Goal: Task Accomplishment & Management: Complete application form

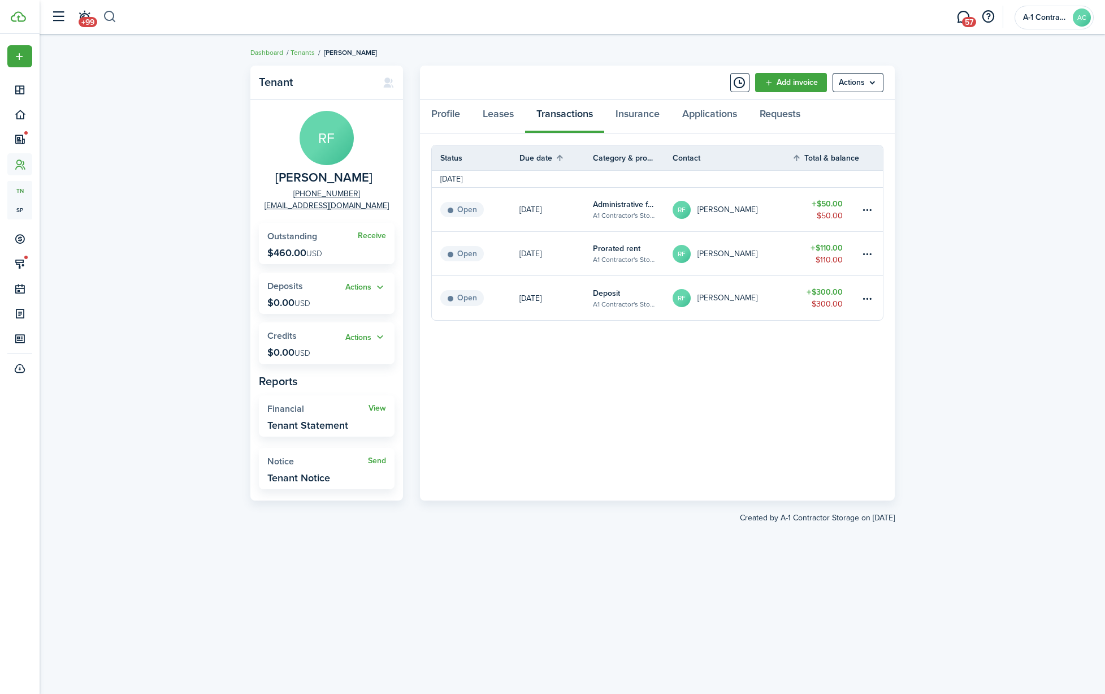
click at [110, 19] on button "button" at bounding box center [110, 16] width 14 height 19
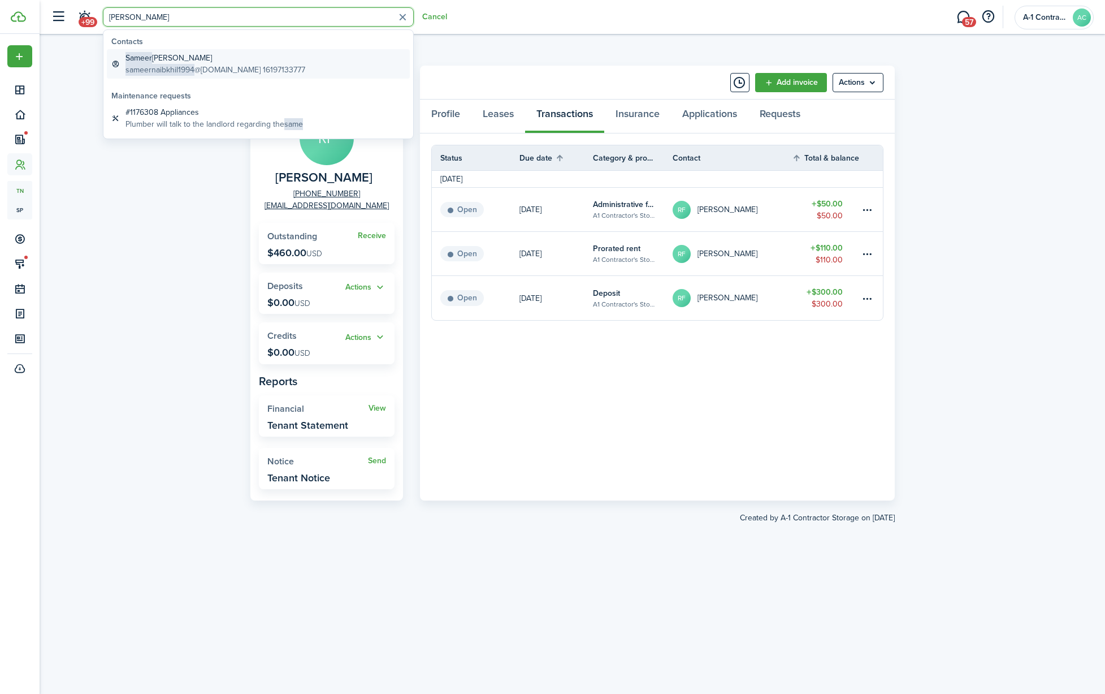
type input "[PERSON_NAME]"
click at [163, 56] on global-search-item-title "[PERSON_NAME]" at bounding box center [216, 58] width 180 height 12
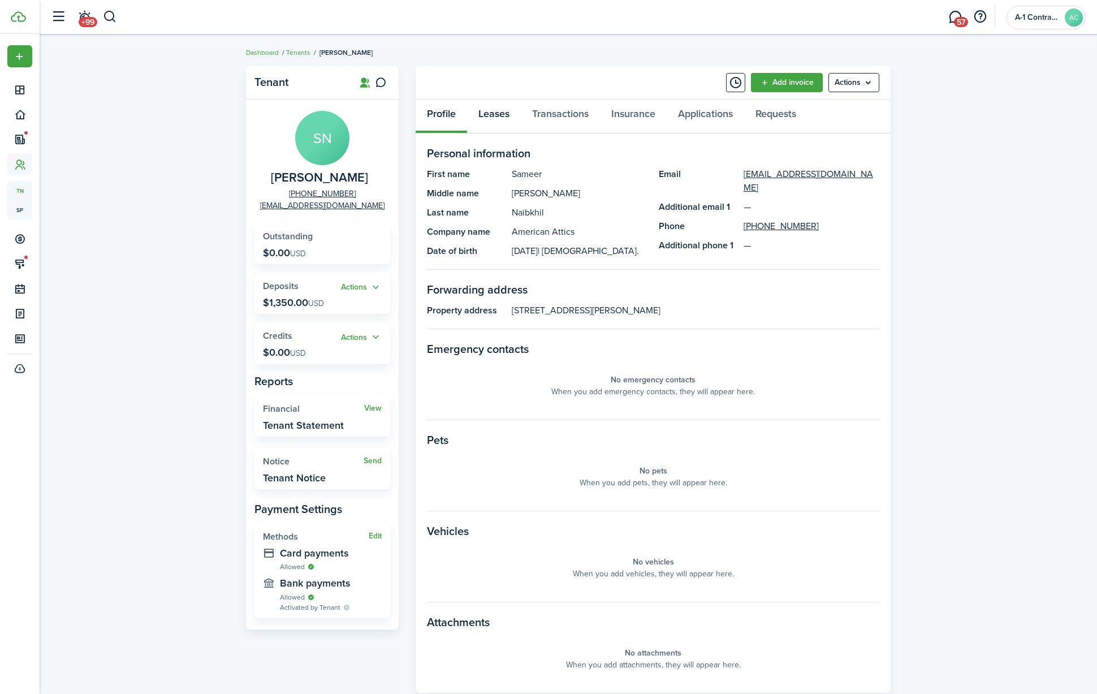
click at [496, 117] on link "Leases" at bounding box center [494, 117] width 54 height 34
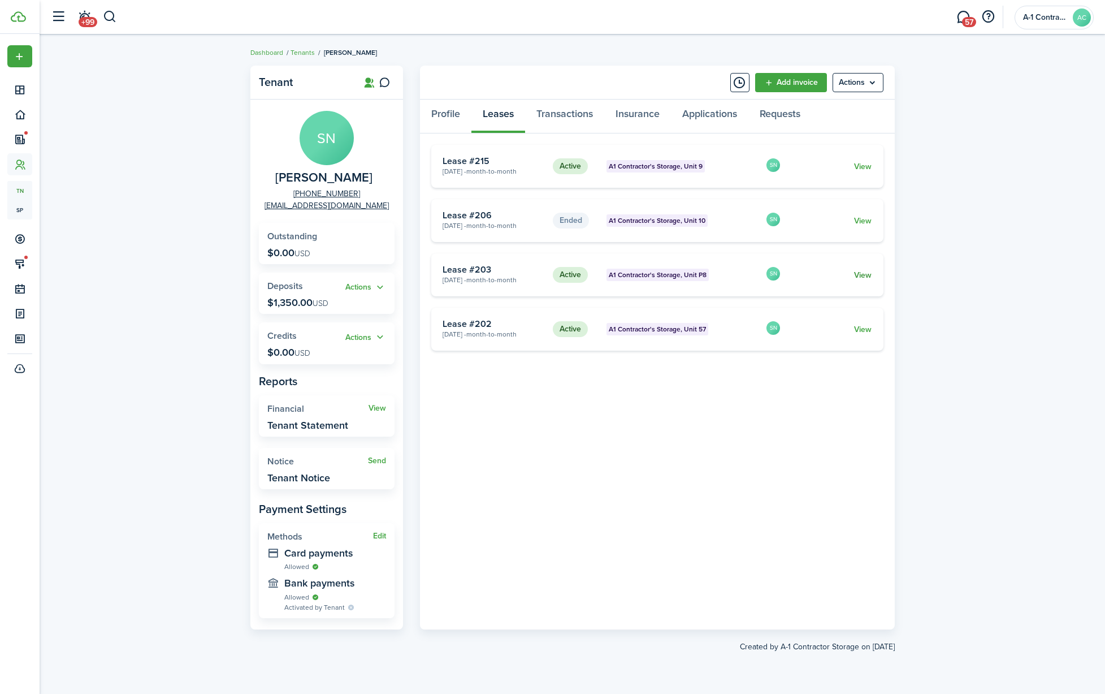
click at [867, 277] on link "View" at bounding box center [863, 275] width 18 height 12
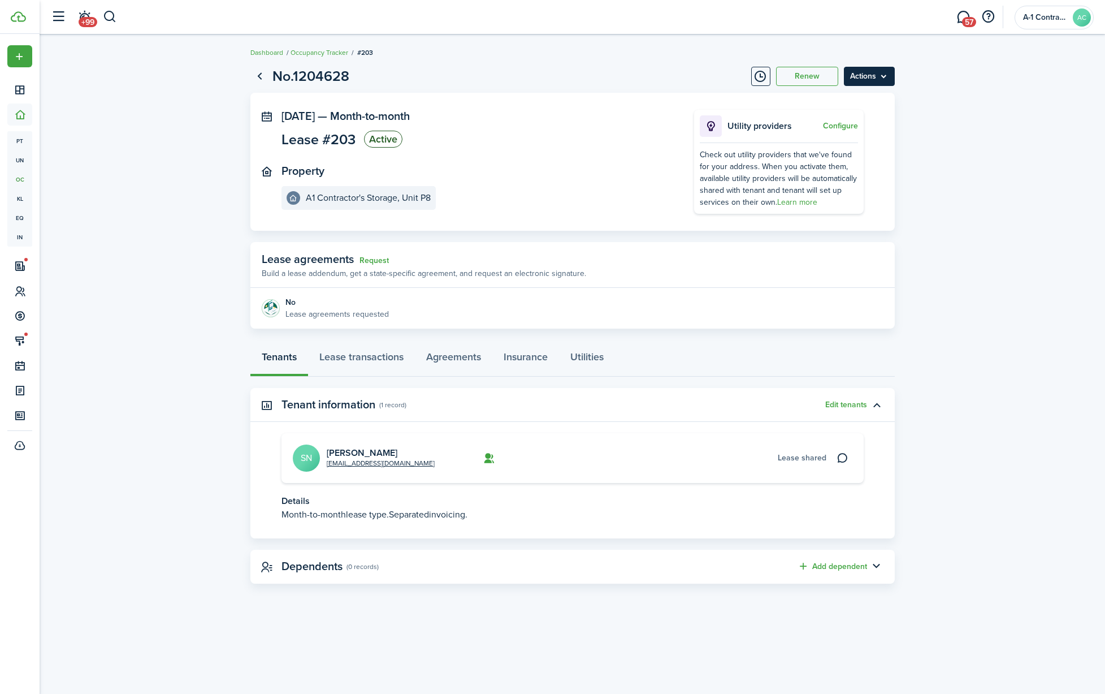
click at [880, 78] on menu-btn "Actions" at bounding box center [869, 76] width 51 height 19
click at [859, 142] on link "End Lease" at bounding box center [845, 140] width 99 height 19
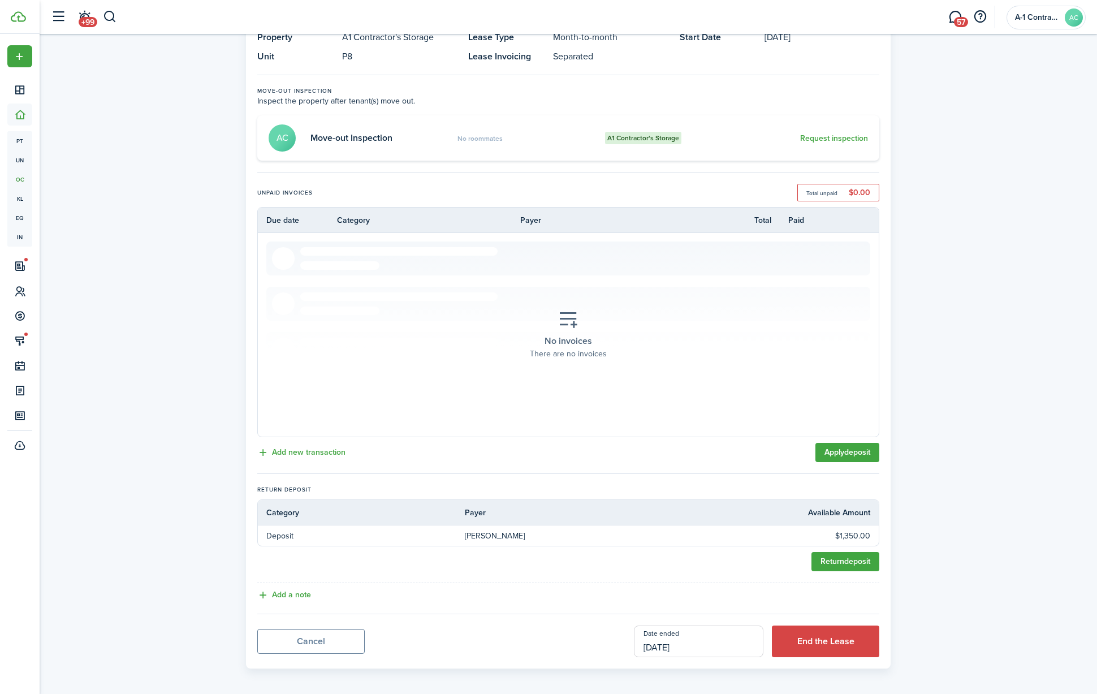
scroll to position [86, 0]
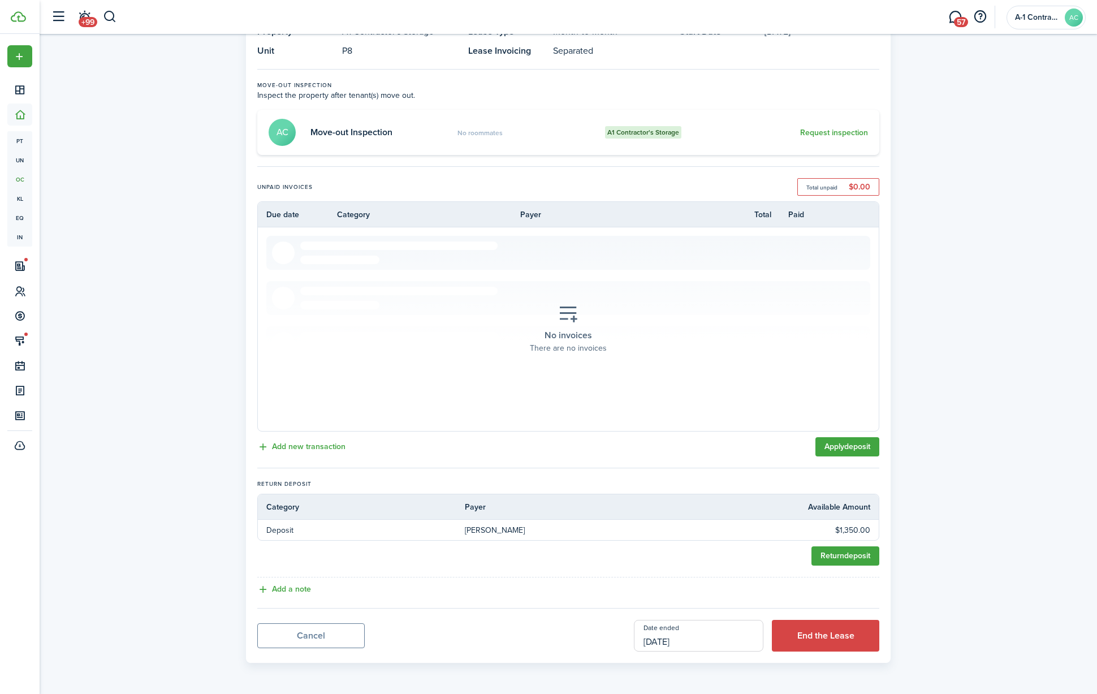
click at [707, 641] on input "[DATE]" at bounding box center [698, 636] width 129 height 32
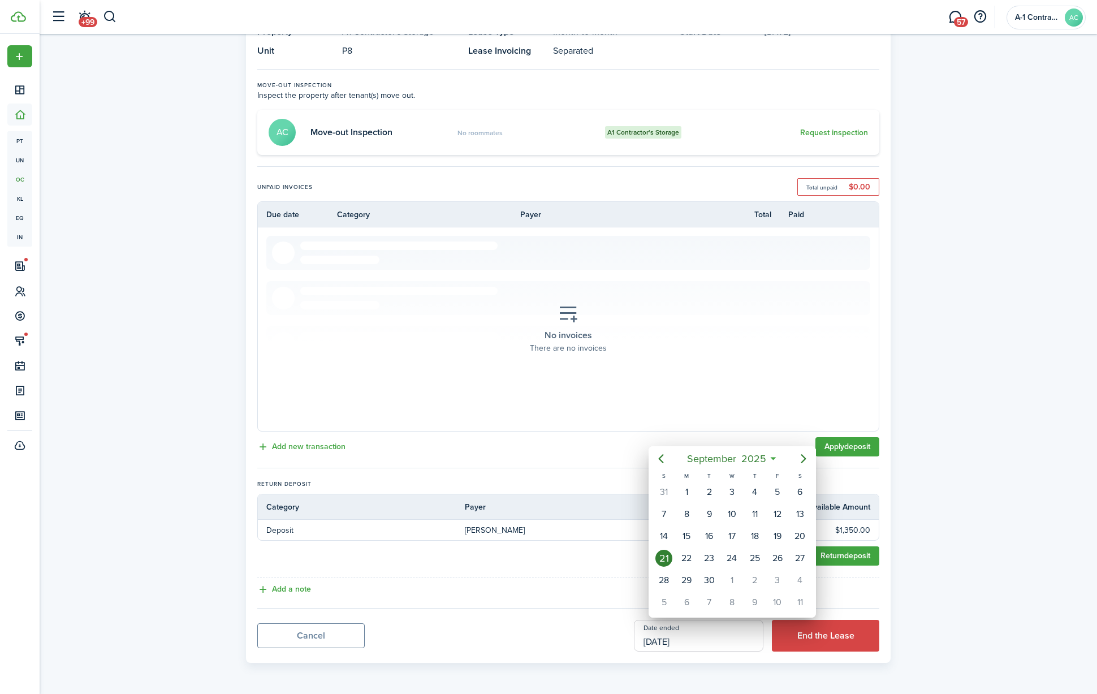
click at [669, 560] on div "21" at bounding box center [663, 558] width 17 height 17
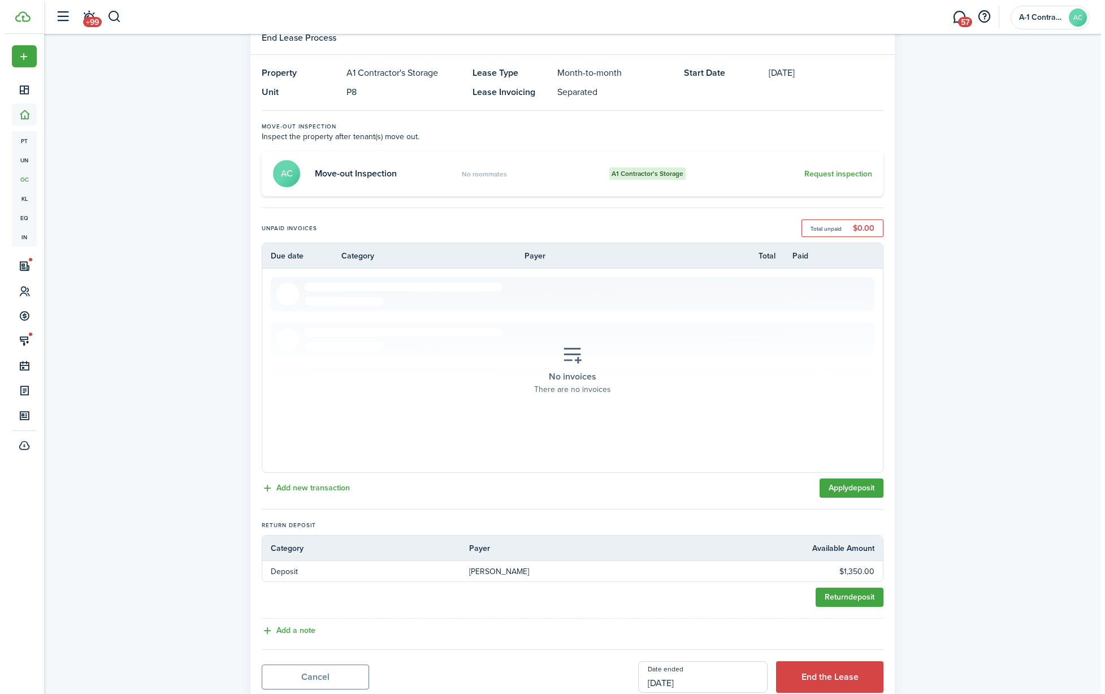
scroll to position [0, 0]
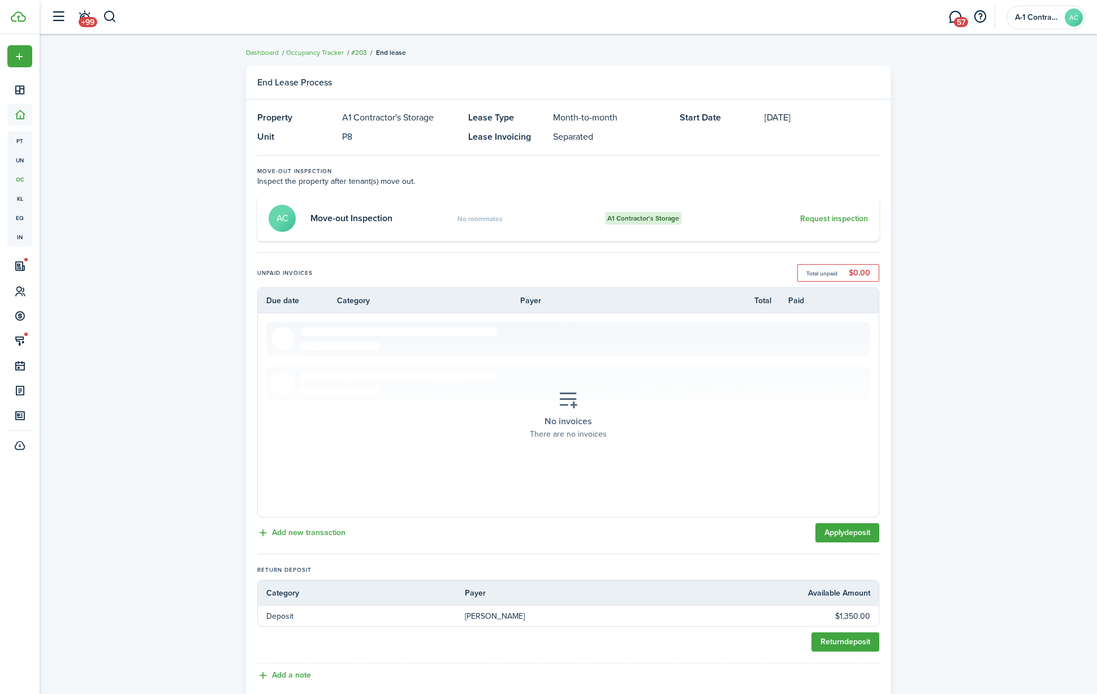
click at [363, 55] on link "#203" at bounding box center [359, 52] width 16 height 10
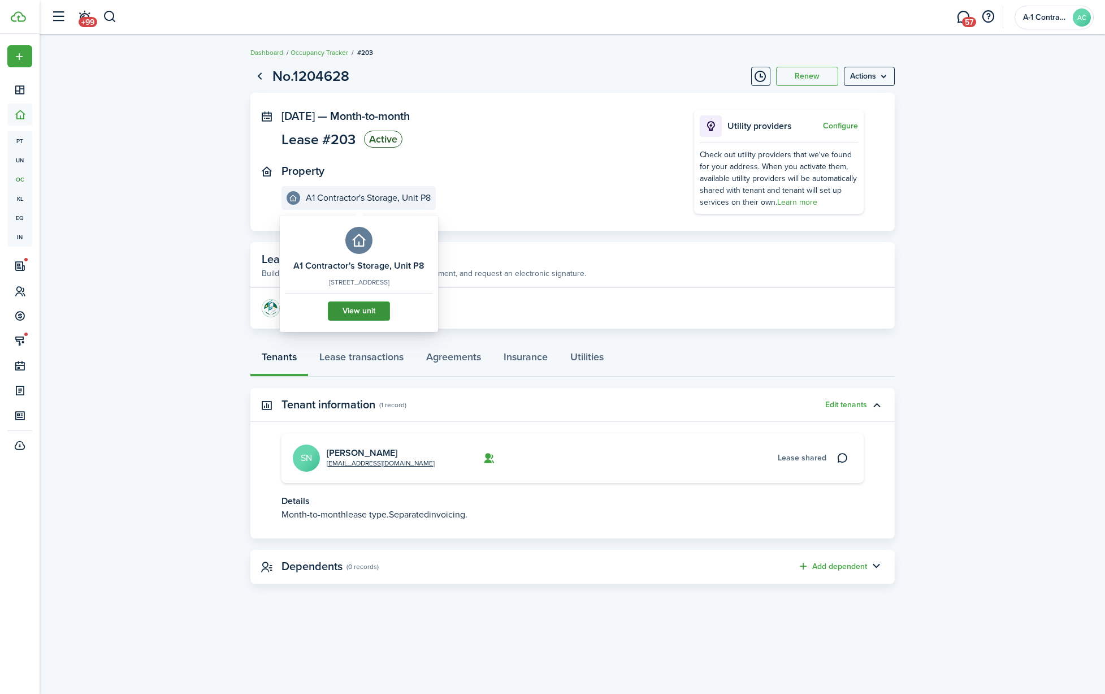
click at [356, 317] on link "View unit" at bounding box center [359, 310] width 62 height 19
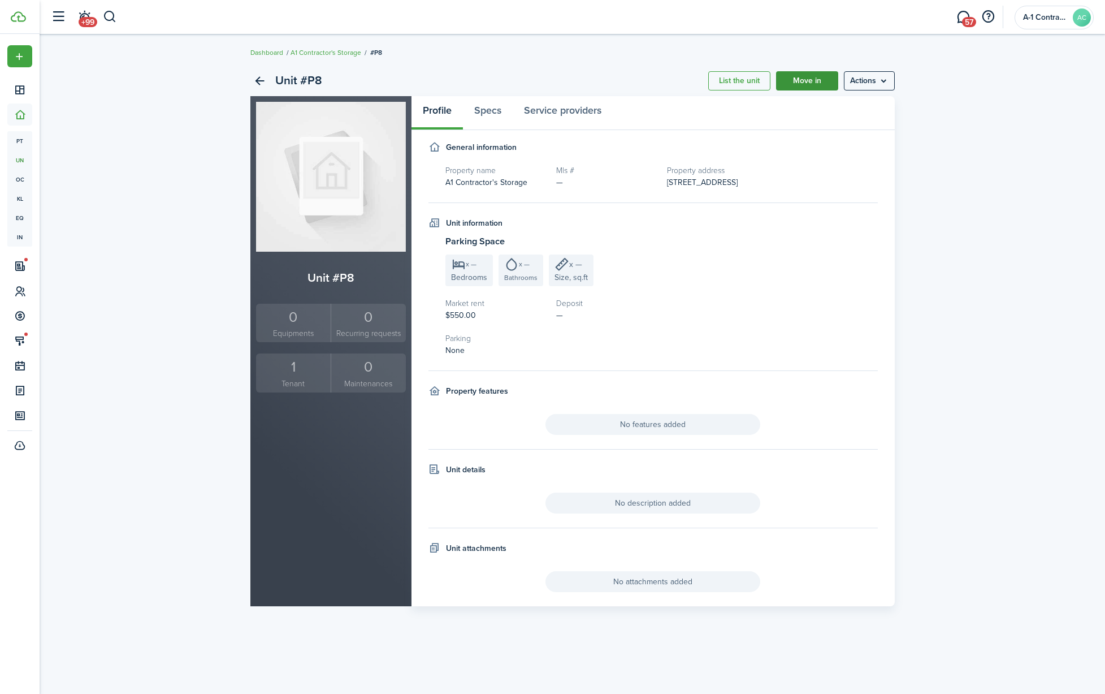
click at [797, 87] on link "Move in" at bounding box center [807, 80] width 62 height 19
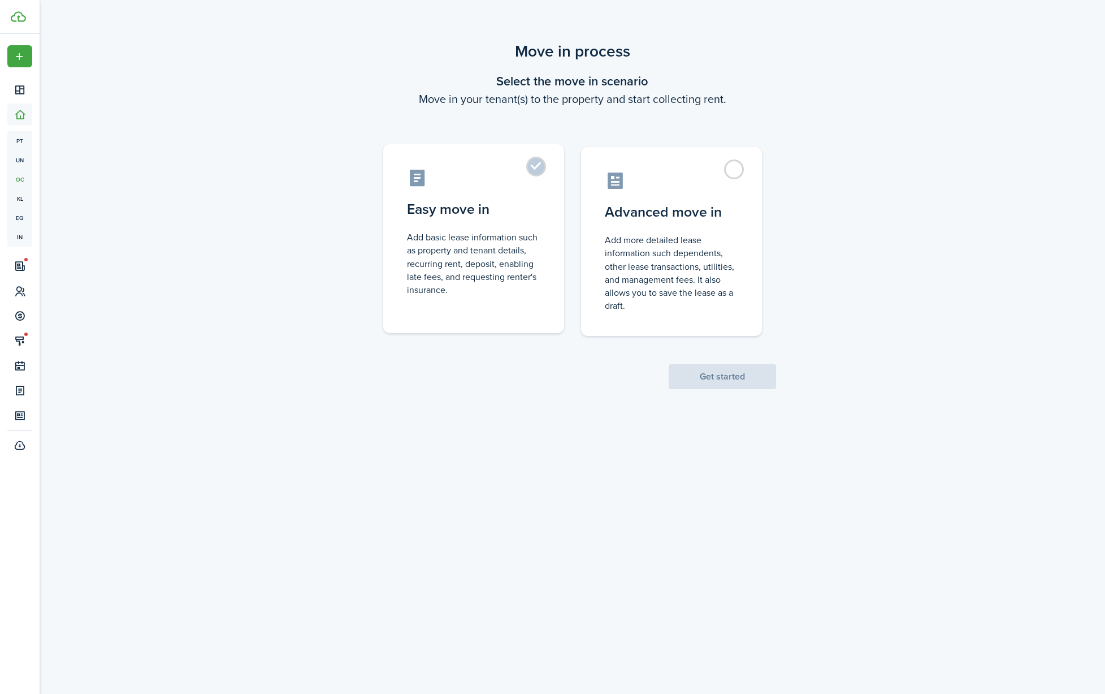
click at [537, 168] on label "Easy move in Add basic lease information such as property and tenant details, r…" at bounding box center [473, 238] width 181 height 189
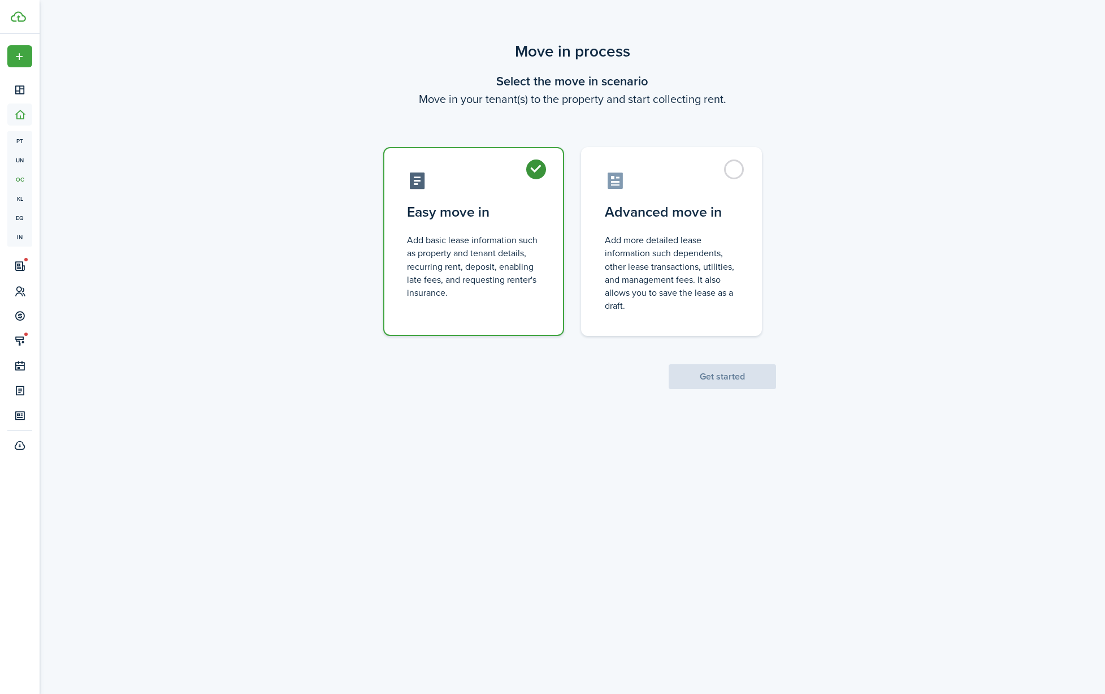
radio input "true"
click at [727, 379] on button "Get started" at bounding box center [722, 376] width 107 height 25
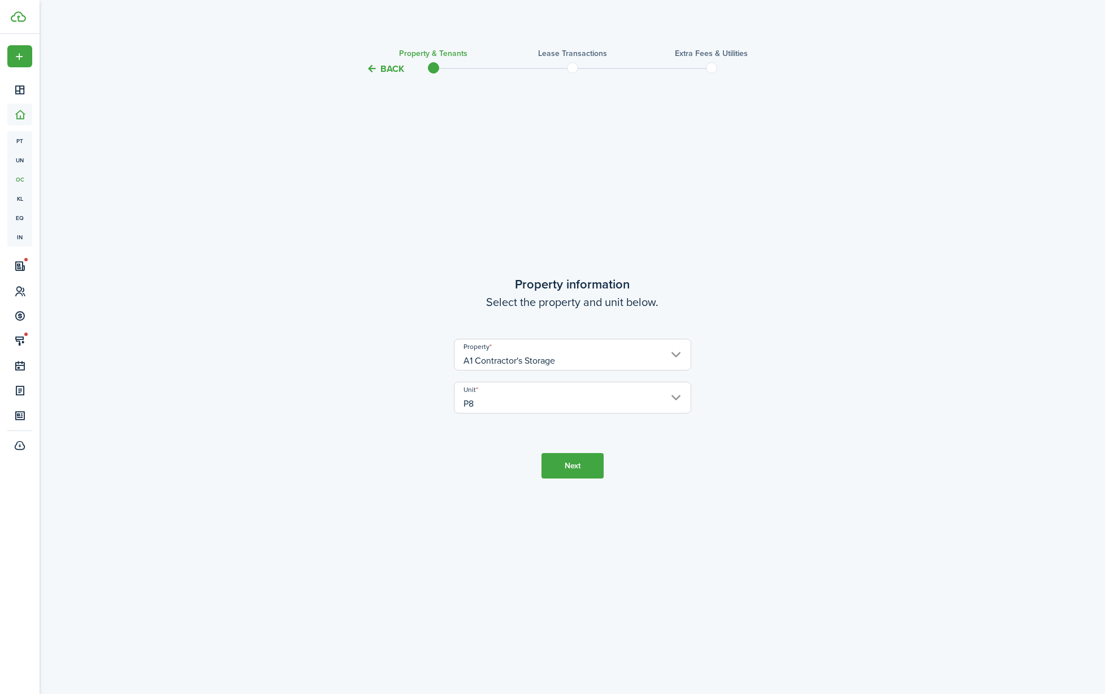
click at [576, 469] on button "Next" at bounding box center [573, 465] width 62 height 25
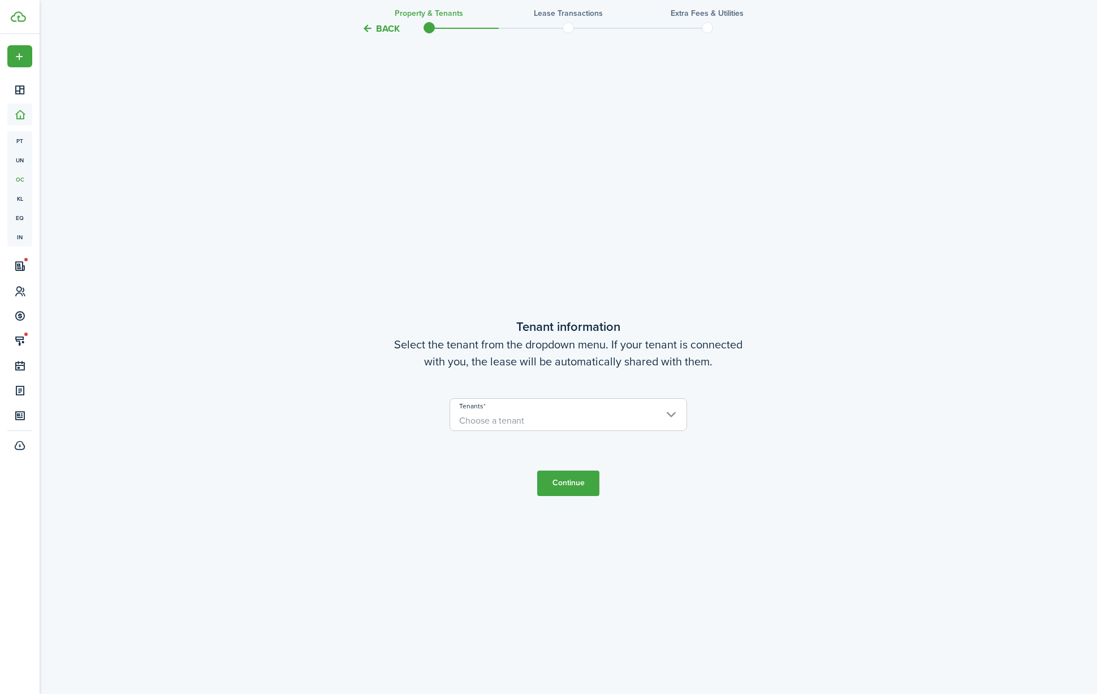
scroll to position [618, 0]
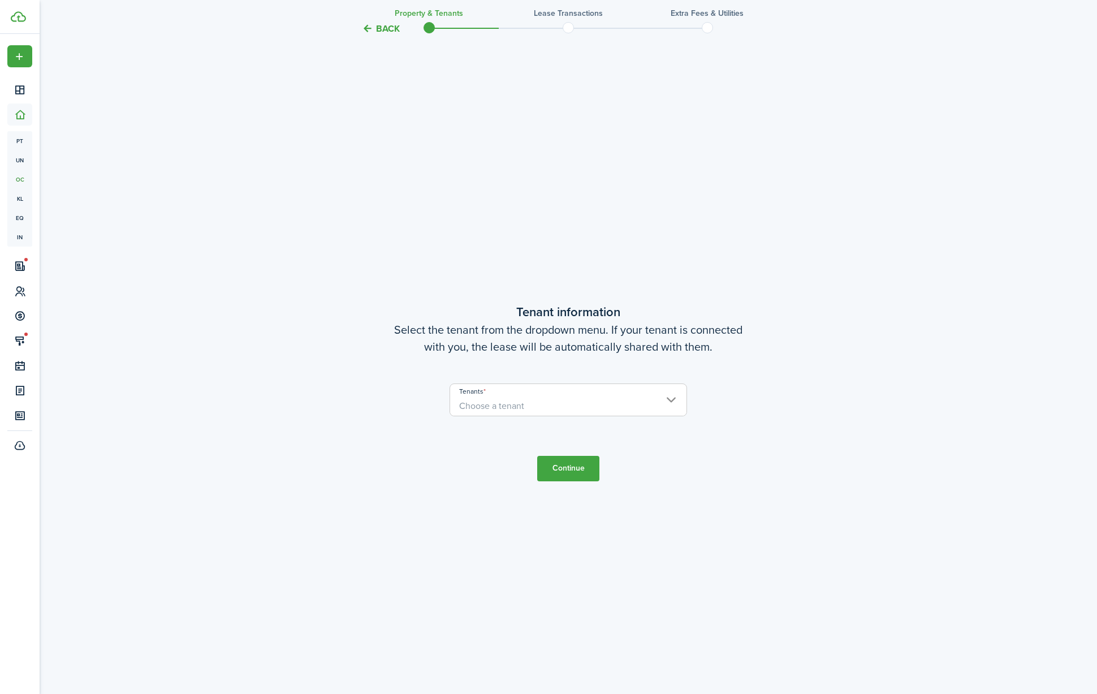
click at [576, 411] on span "Choose a tenant" at bounding box center [568, 405] width 236 height 19
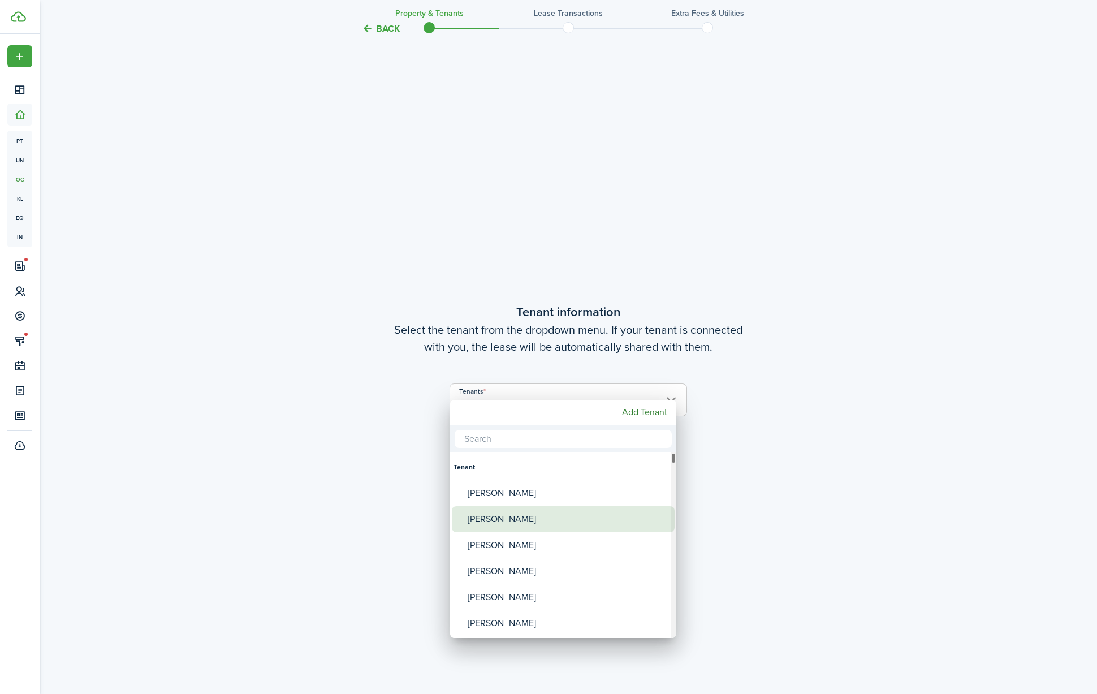
click at [529, 523] on div "[PERSON_NAME]" at bounding box center [568, 519] width 200 height 26
type input "[PERSON_NAME]"
click at [517, 519] on div "[PERSON_NAME]" at bounding box center [568, 519] width 200 height 26
click at [794, 473] on div at bounding box center [549, 347] width 1278 height 875
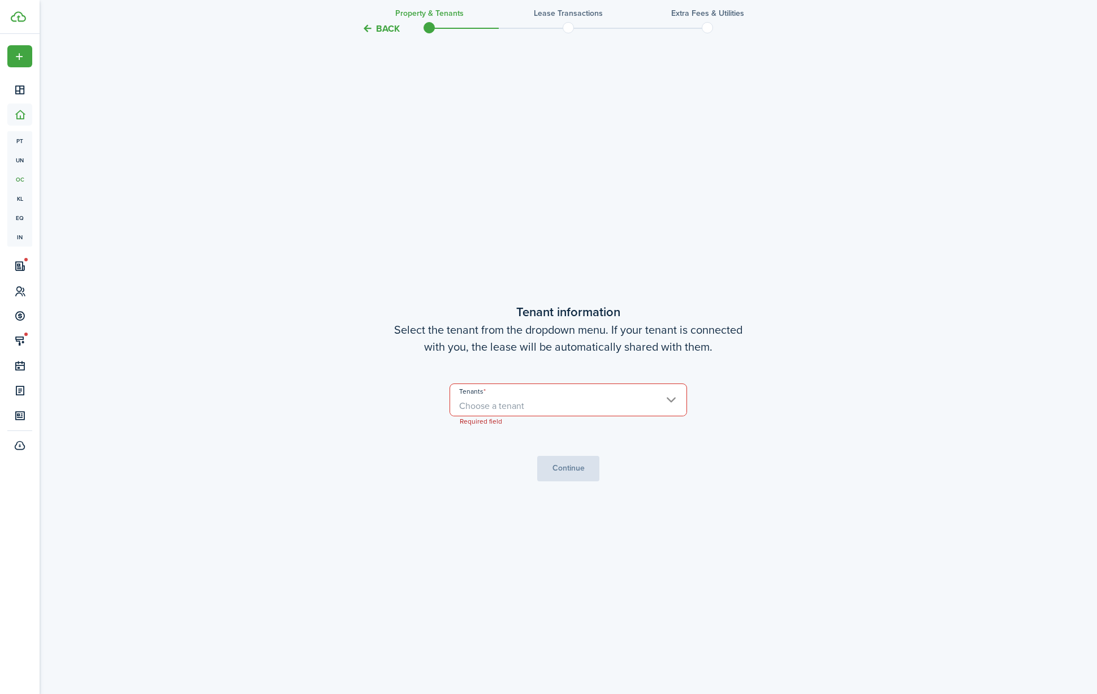
click at [571, 411] on span "Choose a tenant" at bounding box center [568, 405] width 236 height 19
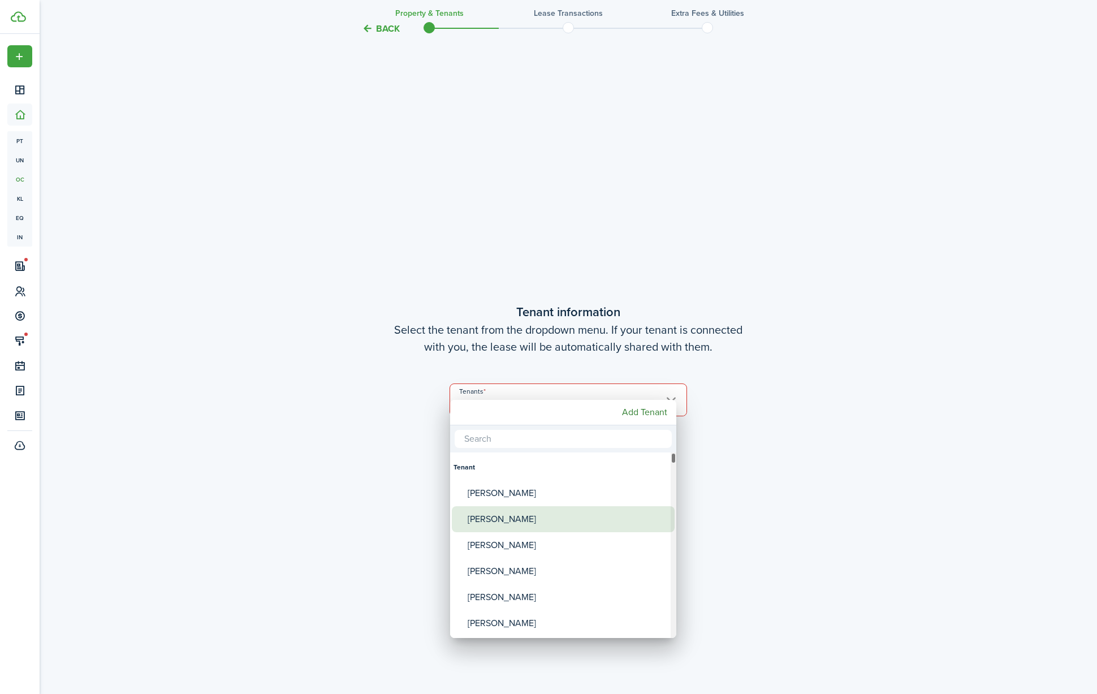
click at [520, 524] on div "[PERSON_NAME]" at bounding box center [568, 519] width 200 height 26
type input "[PERSON_NAME]"
click at [520, 521] on div "[PERSON_NAME]" at bounding box center [568, 519] width 200 height 26
click at [495, 524] on div "[PERSON_NAME]" at bounding box center [568, 519] width 200 height 26
type input "[PERSON_NAME]"
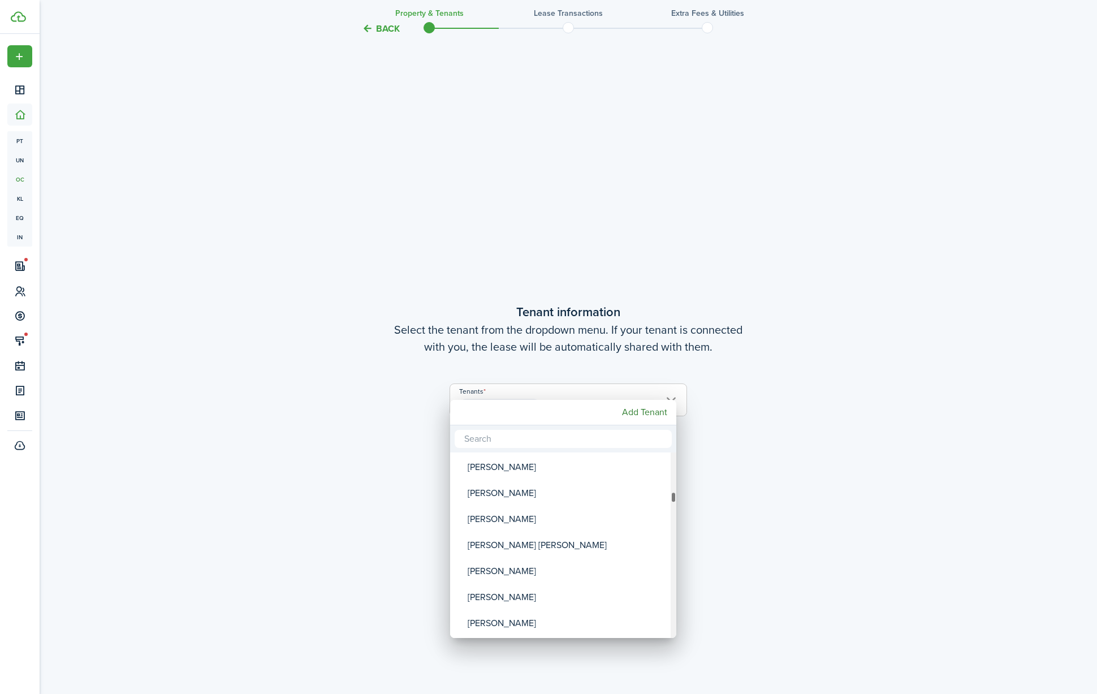
click at [675, 494] on div "Tenants" at bounding box center [674, 544] width 6 height 185
click at [672, 446] on div "Tenant [PERSON_NAME] [PERSON_NAME] [PERSON_NAME] [PERSON_NAME] [PERSON_NAME] [P…" at bounding box center [548, 347] width 1097 height 694
click at [605, 441] on input "text" at bounding box center [563, 439] width 217 height 18
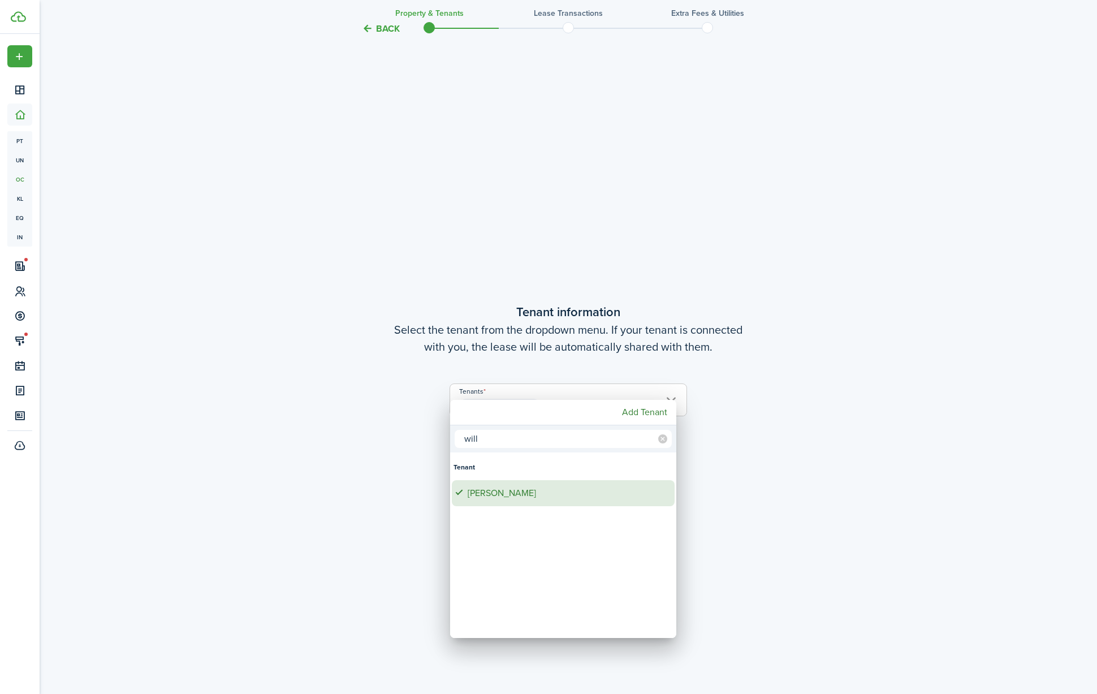
type input "will"
click at [525, 493] on div "[PERSON_NAME]" at bounding box center [568, 493] width 200 height 26
type input "[PERSON_NAME]"
click at [765, 466] on div at bounding box center [549, 347] width 1278 height 875
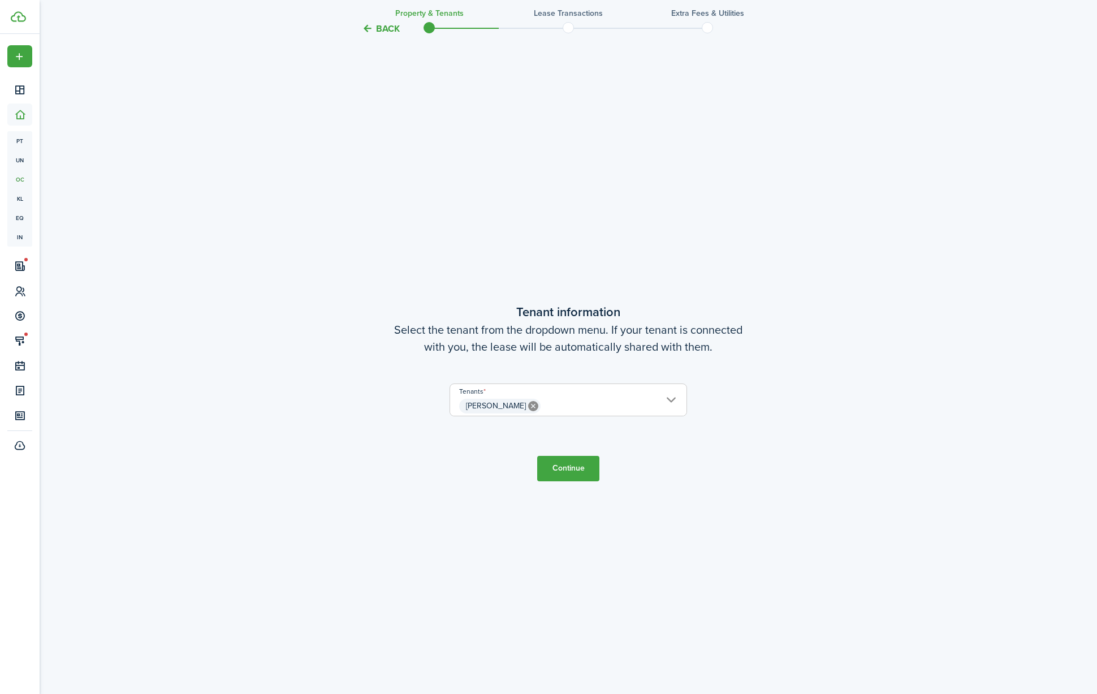
click at [572, 463] on button "Continue" at bounding box center [568, 468] width 62 height 25
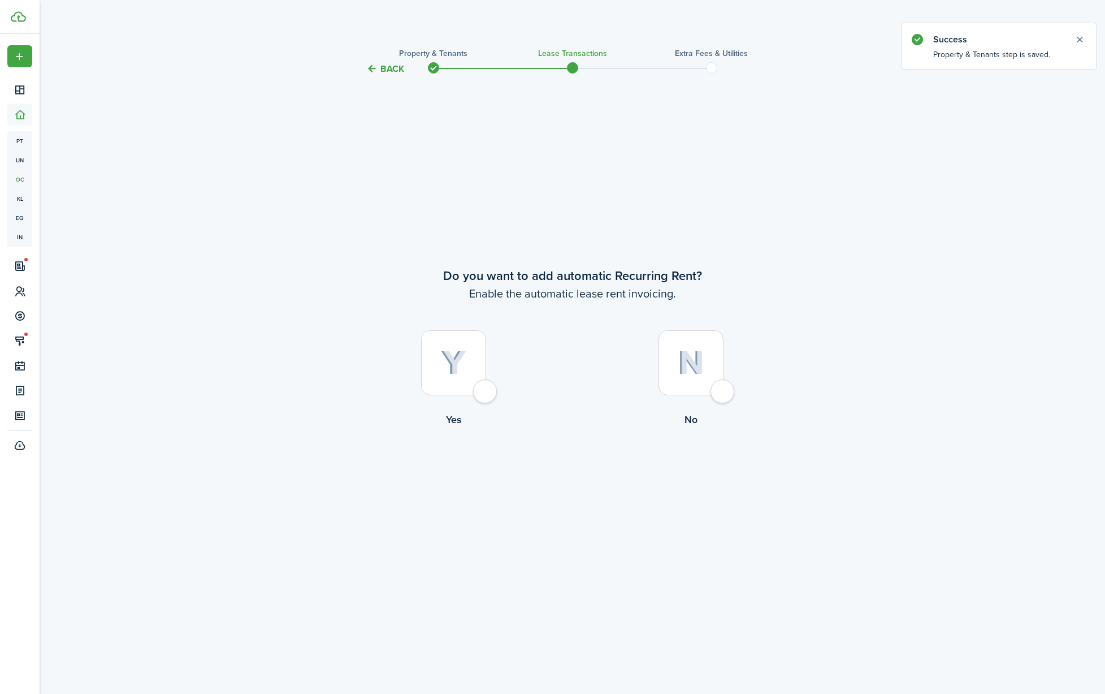
click at [486, 386] on div at bounding box center [453, 362] width 65 height 65
radio input "true"
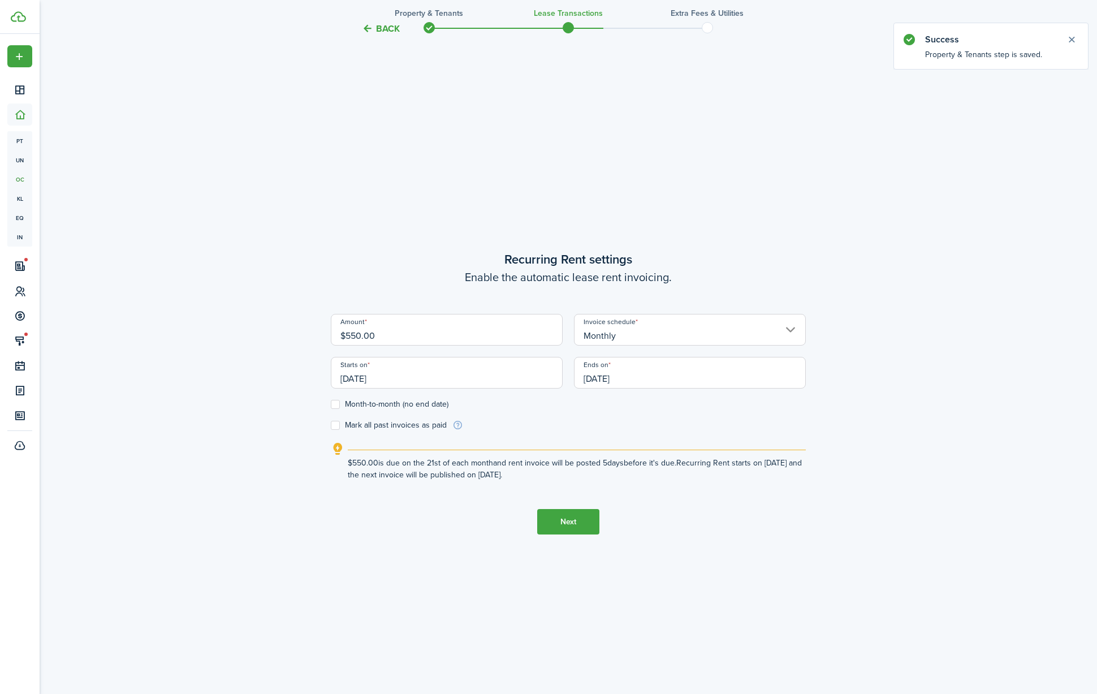
scroll to position [618, 0]
click at [394, 337] on input "$550.00" at bounding box center [447, 329] width 232 height 32
type input "$650.00"
click at [293, 369] on div "Back Property & Tenants Lease Transactions Extra fees & Utilities Do you want t…" at bounding box center [568, 80] width 656 height 1317
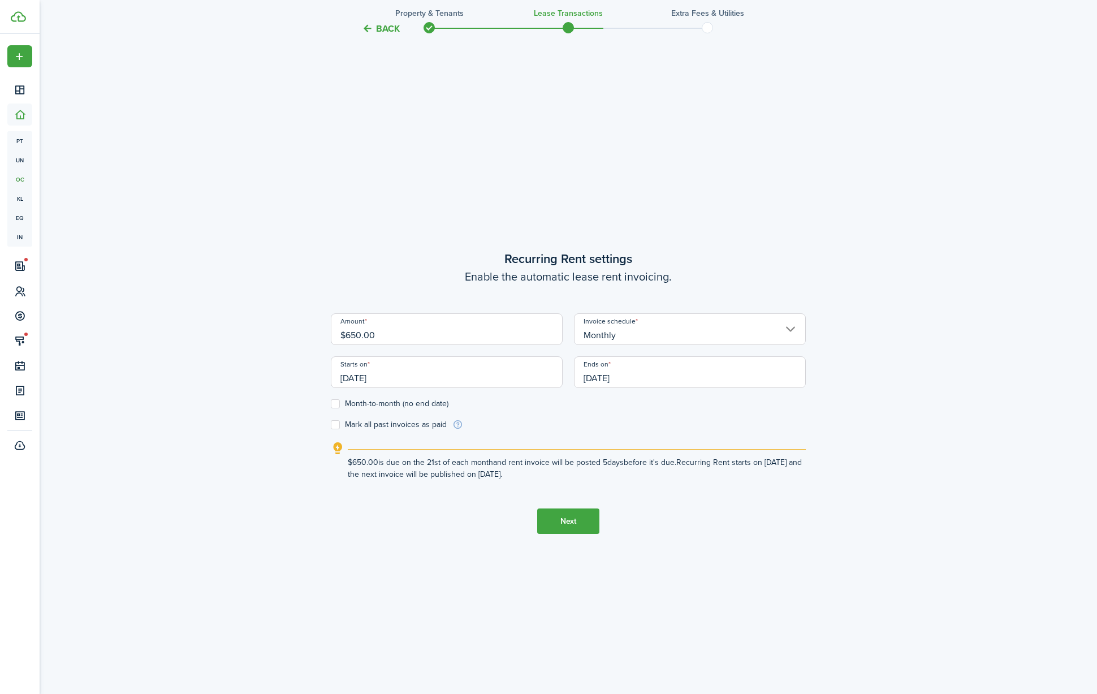
click at [383, 381] on input "[DATE]" at bounding box center [447, 372] width 232 height 32
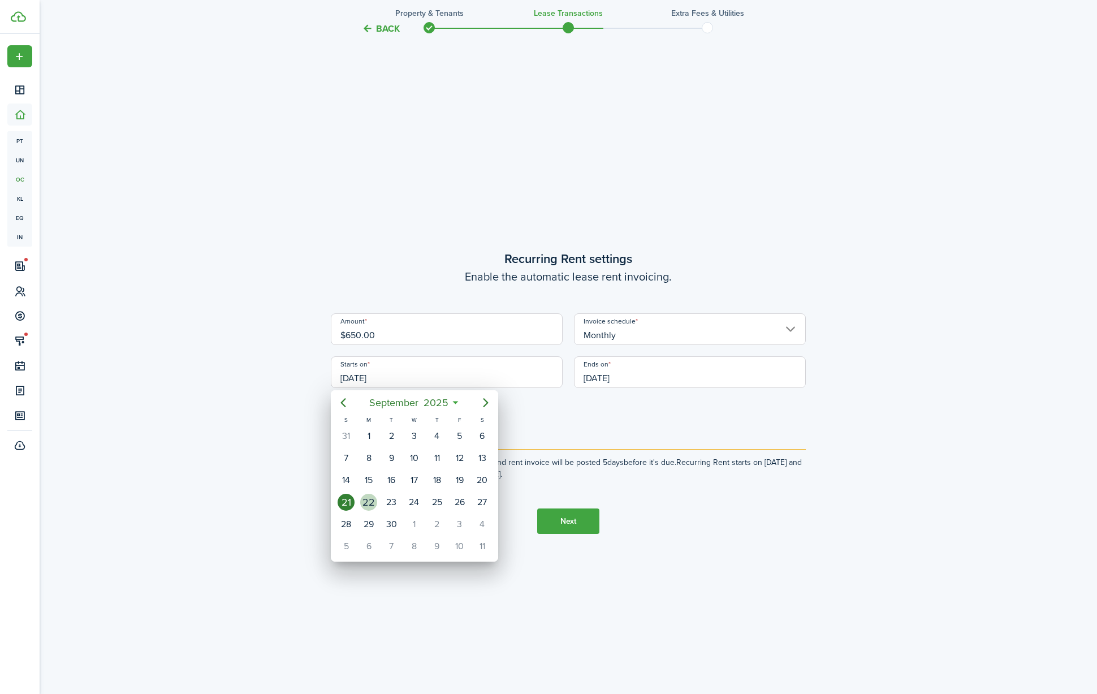
click at [373, 500] on div "22" at bounding box center [368, 502] width 17 height 17
type input "[DATE]"
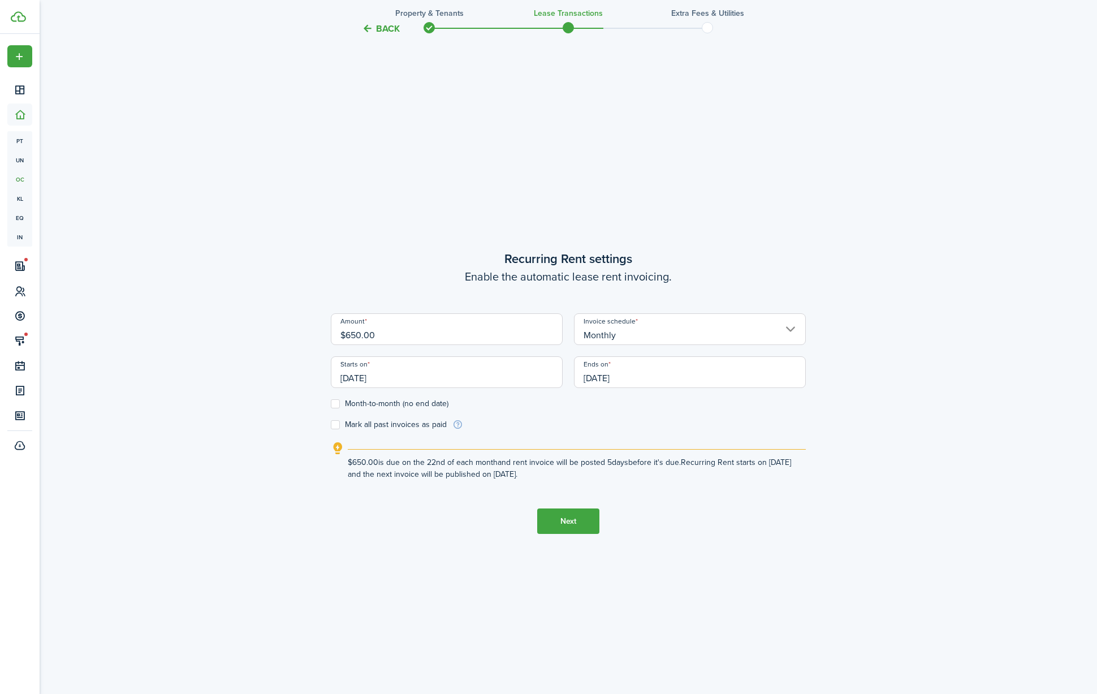
click at [336, 407] on label "Month-to-month (no end date)" at bounding box center [390, 403] width 118 height 9
click at [331, 404] on input "Month-to-month (no end date)" at bounding box center [330, 404] width 1 height 1
checkbox input "true"
click at [368, 381] on input "[DATE]" at bounding box center [447, 372] width 232 height 32
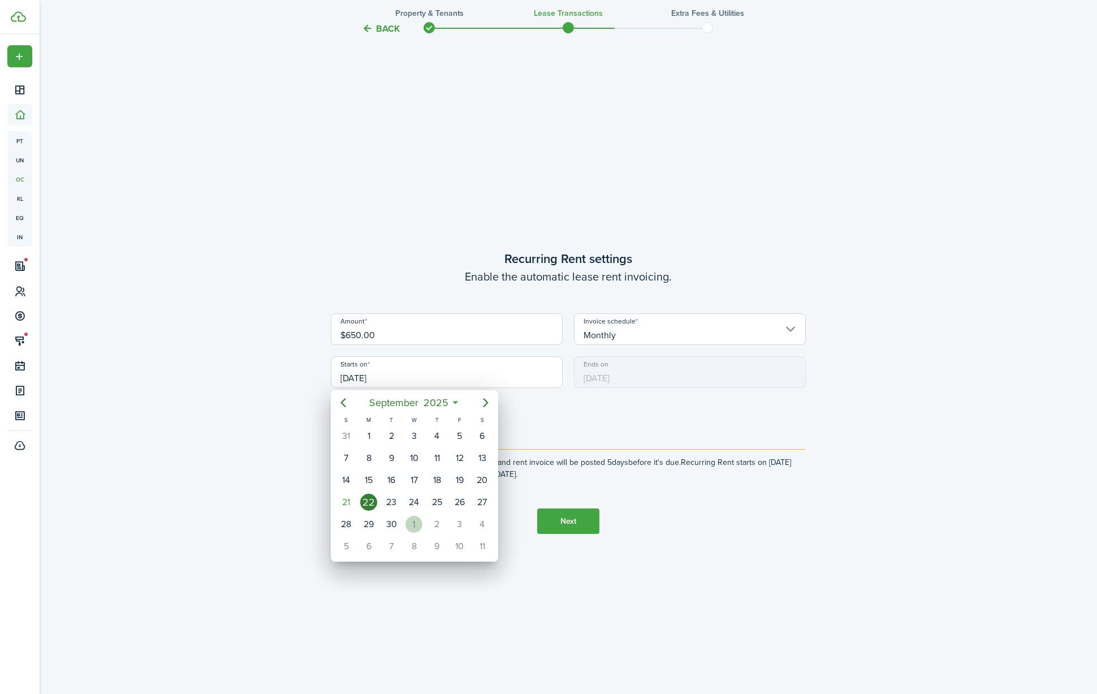
click at [412, 520] on div "1" at bounding box center [413, 524] width 17 height 17
type input "[DATE]"
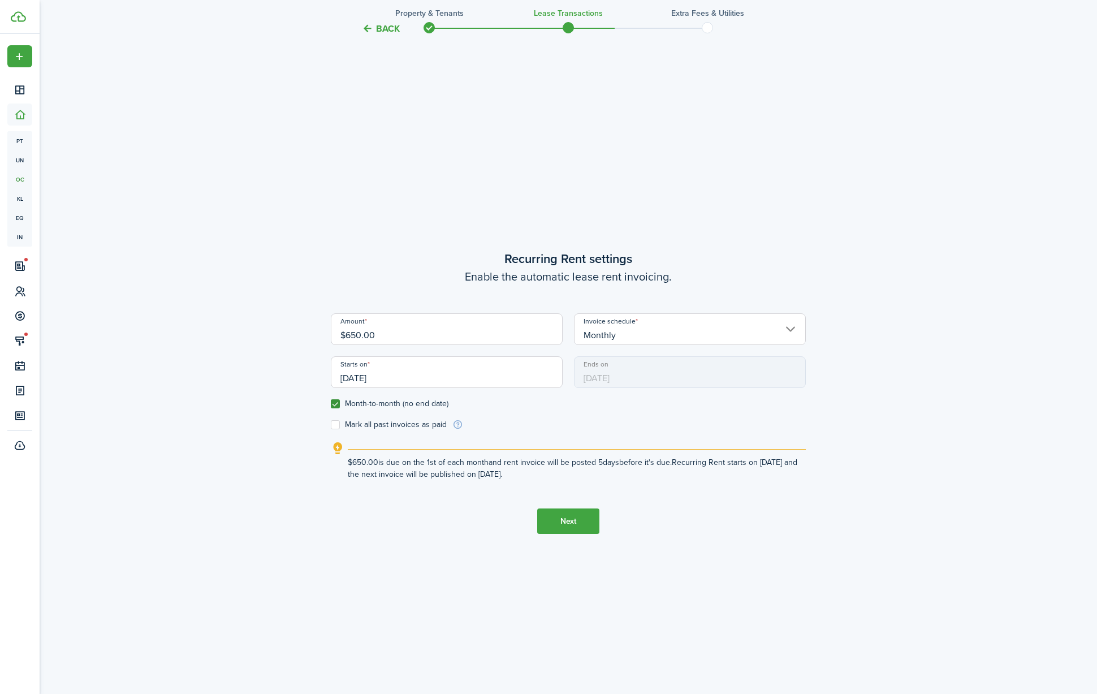
scroll to position [0, 0]
click at [563, 523] on button "Next" at bounding box center [568, 520] width 62 height 25
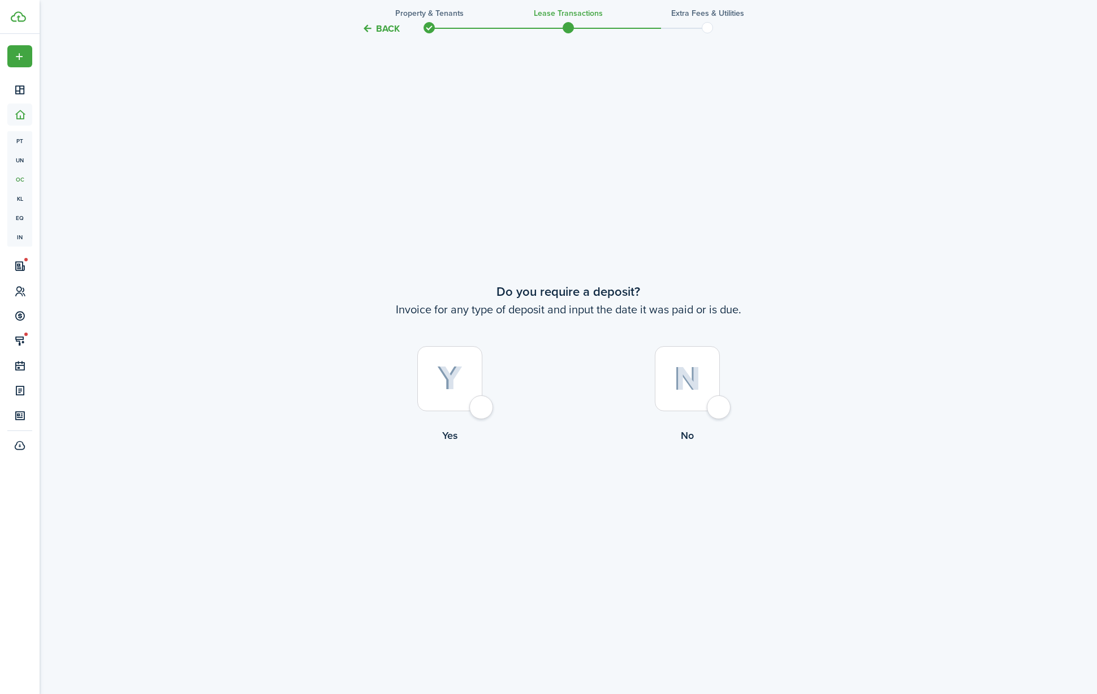
scroll to position [1312, 0]
click at [482, 407] on div at bounding box center [449, 377] width 65 height 65
radio input "true"
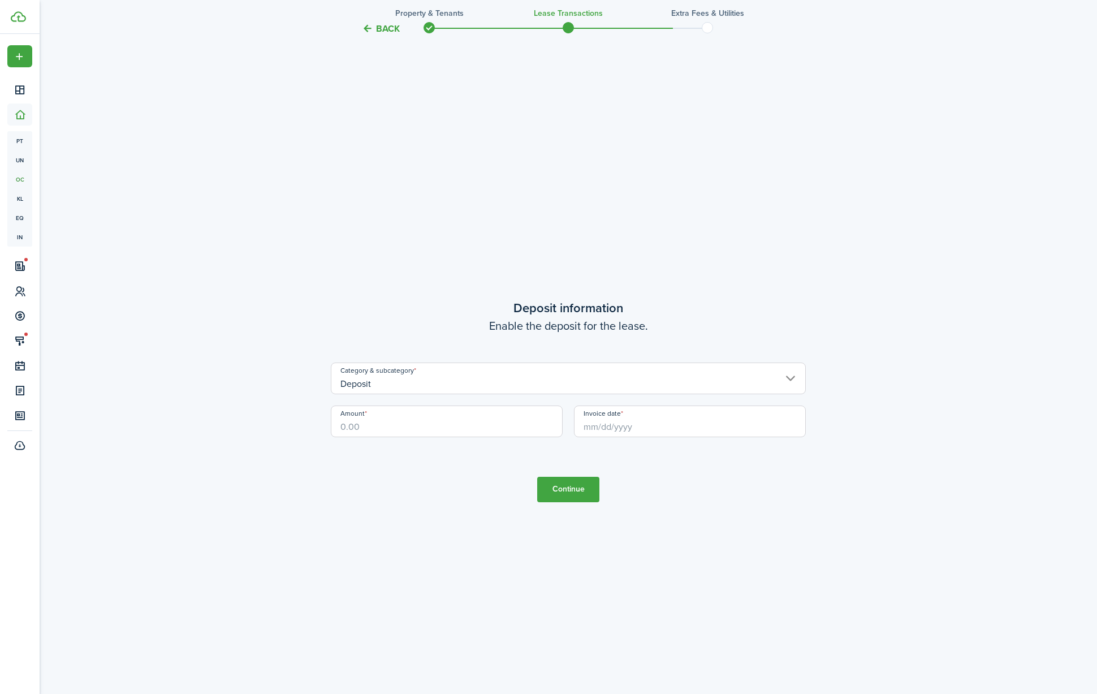
scroll to position [2006, 0]
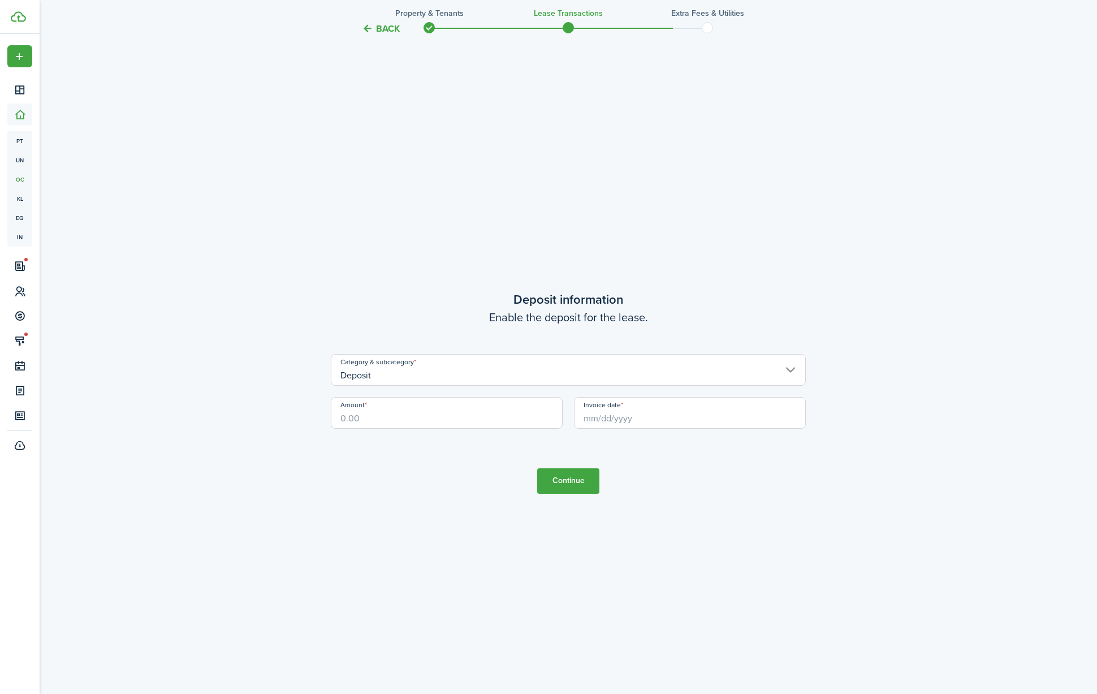
click at [388, 416] on input "Amount" at bounding box center [447, 413] width 232 height 32
type input "$650.00"
click at [394, 474] on tc-wizard-step "Deposit information Enable the deposit for the lease. Category & subcategory De…" at bounding box center [568, 392] width 475 height 694
click at [624, 428] on input "Invoice date" at bounding box center [690, 413] width 232 height 32
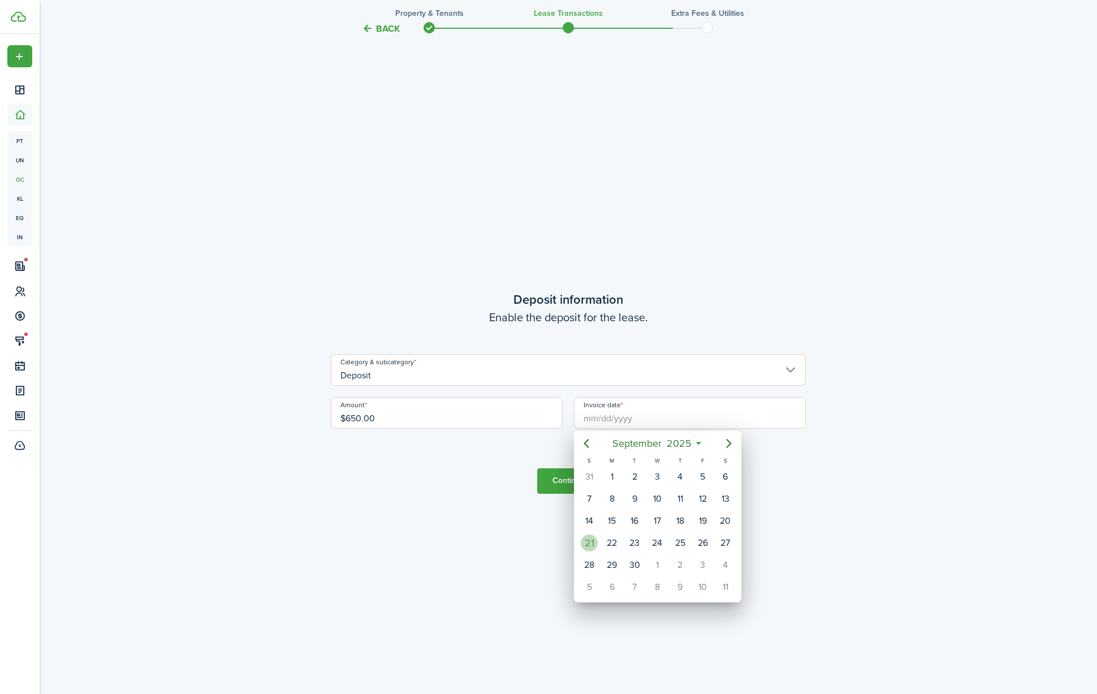
click at [594, 542] on div "21" at bounding box center [589, 542] width 17 height 17
type input "[DATE]"
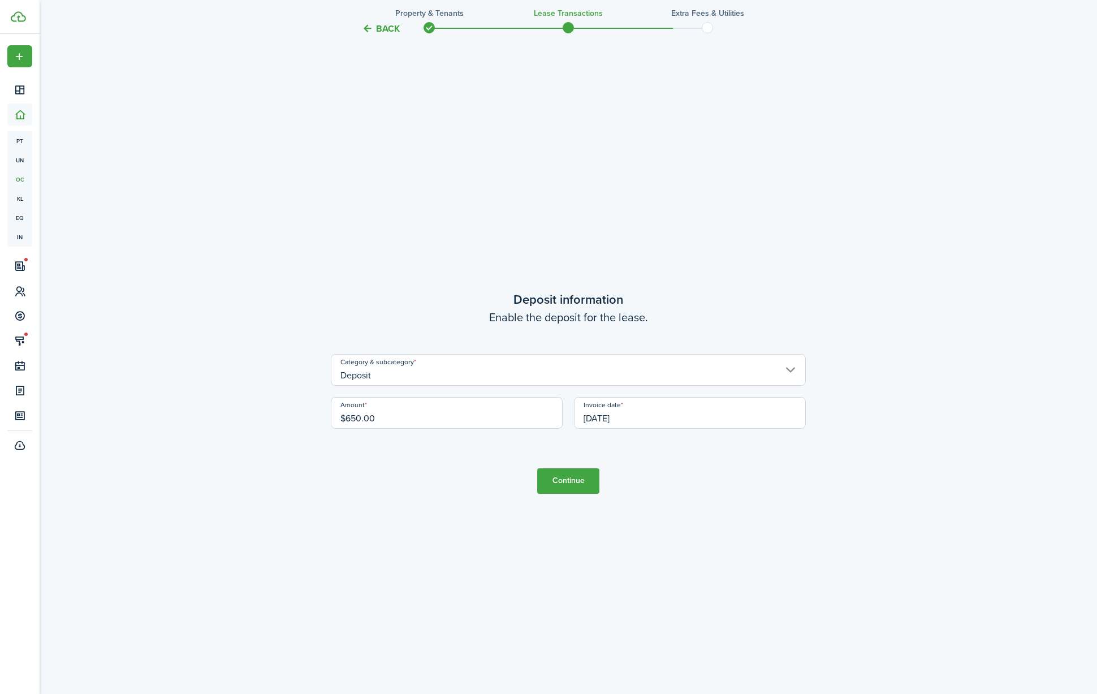
click at [575, 489] on button "Continue" at bounding box center [568, 480] width 62 height 25
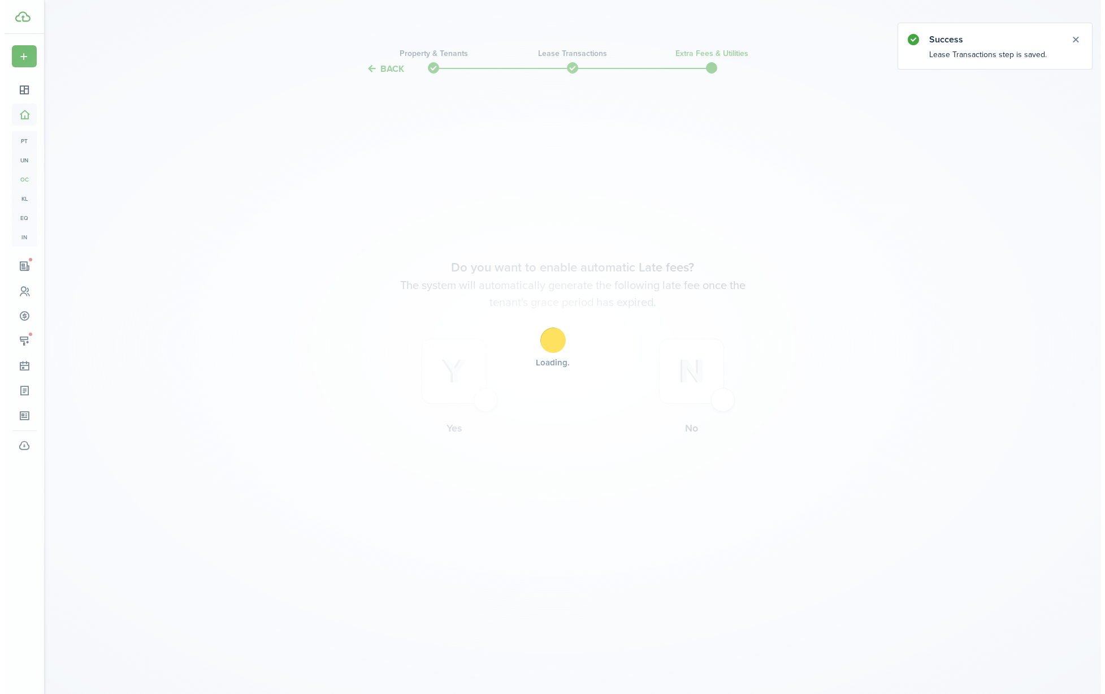
scroll to position [0, 0]
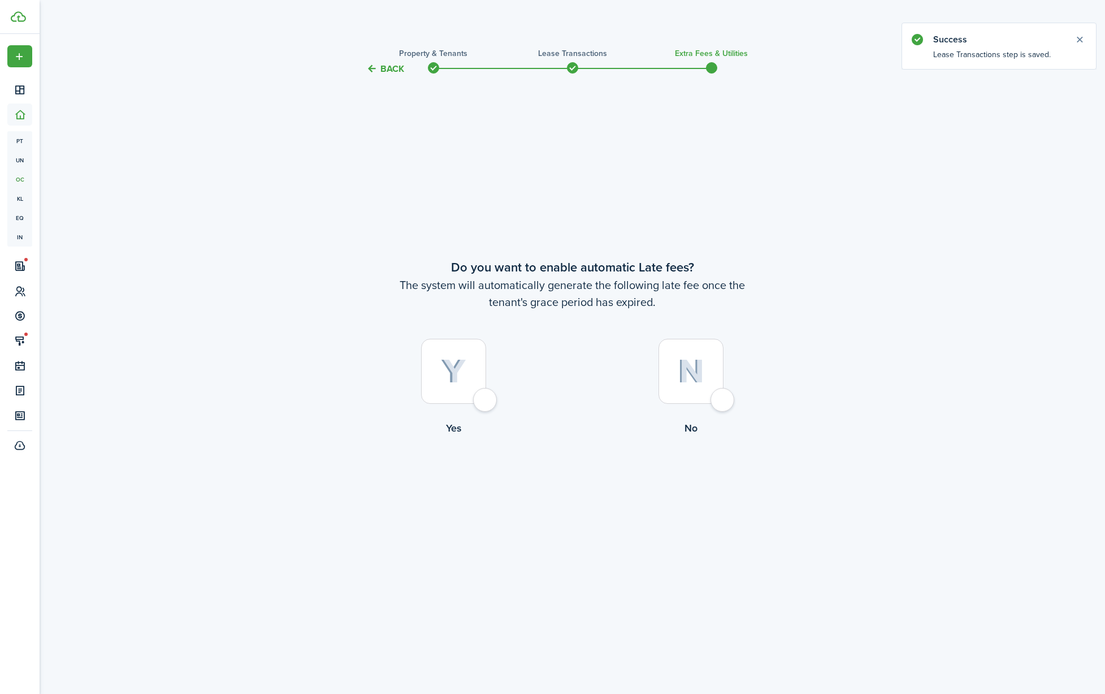
click at [486, 396] on div at bounding box center [453, 371] width 65 height 65
radio input "true"
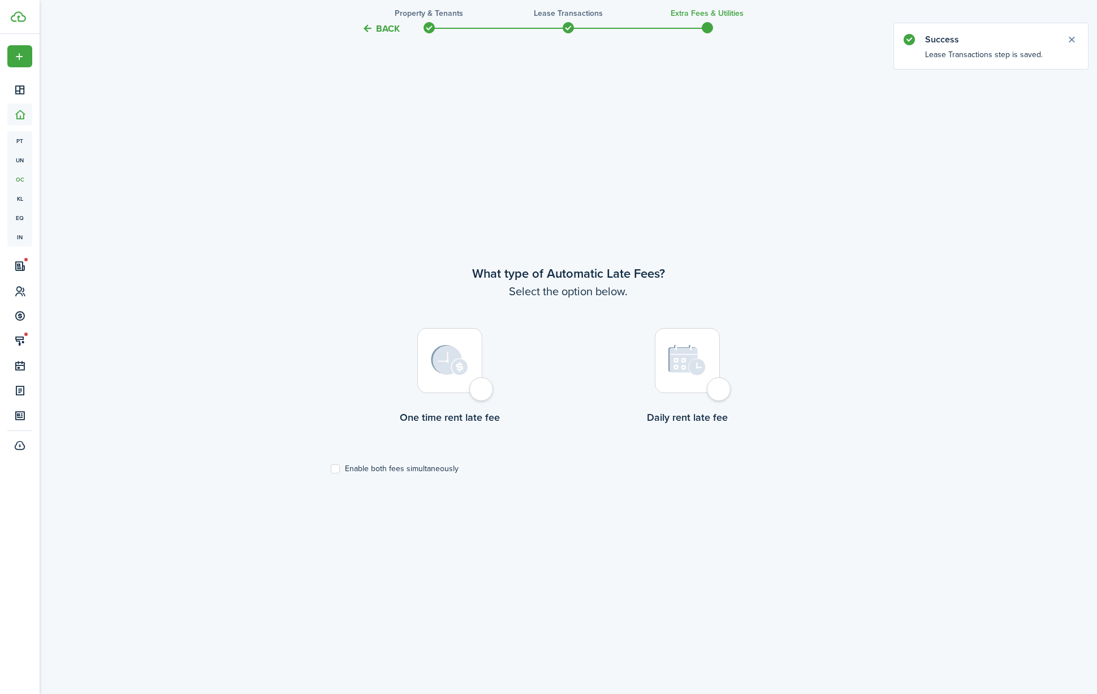
scroll to position [618, 0]
click at [482, 385] on div at bounding box center [449, 356] width 65 height 65
radio input "true"
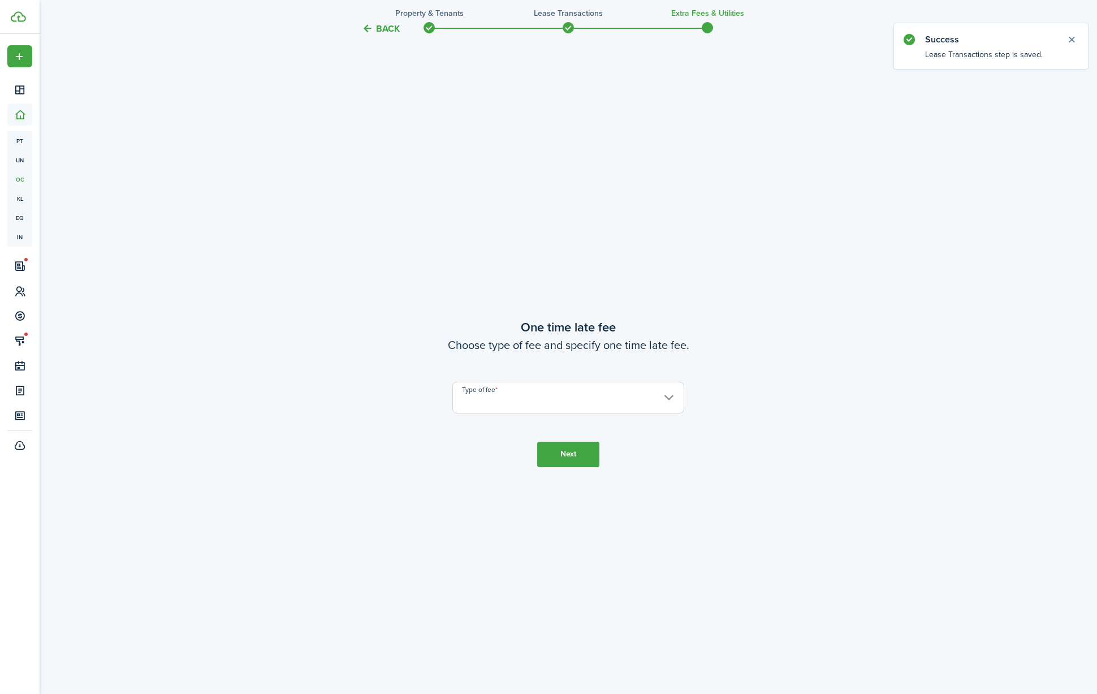
scroll to position [1312, 0]
click at [507, 409] on input "Type of fee" at bounding box center [568, 397] width 232 height 32
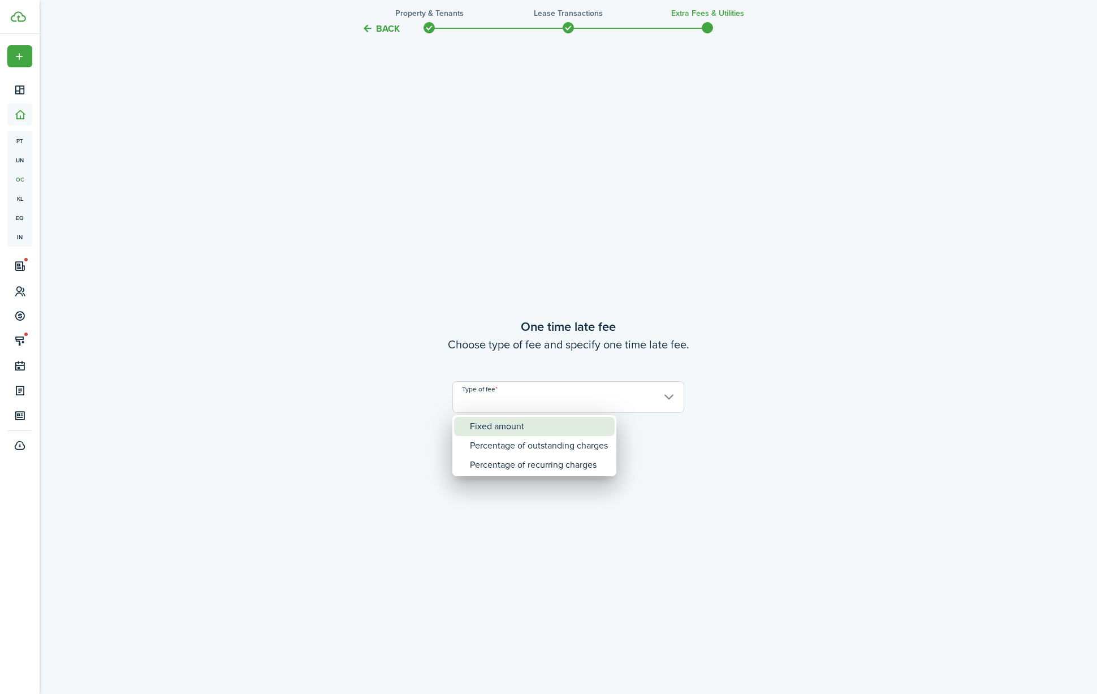
click at [508, 421] on div "Fixed amount" at bounding box center [539, 426] width 138 height 19
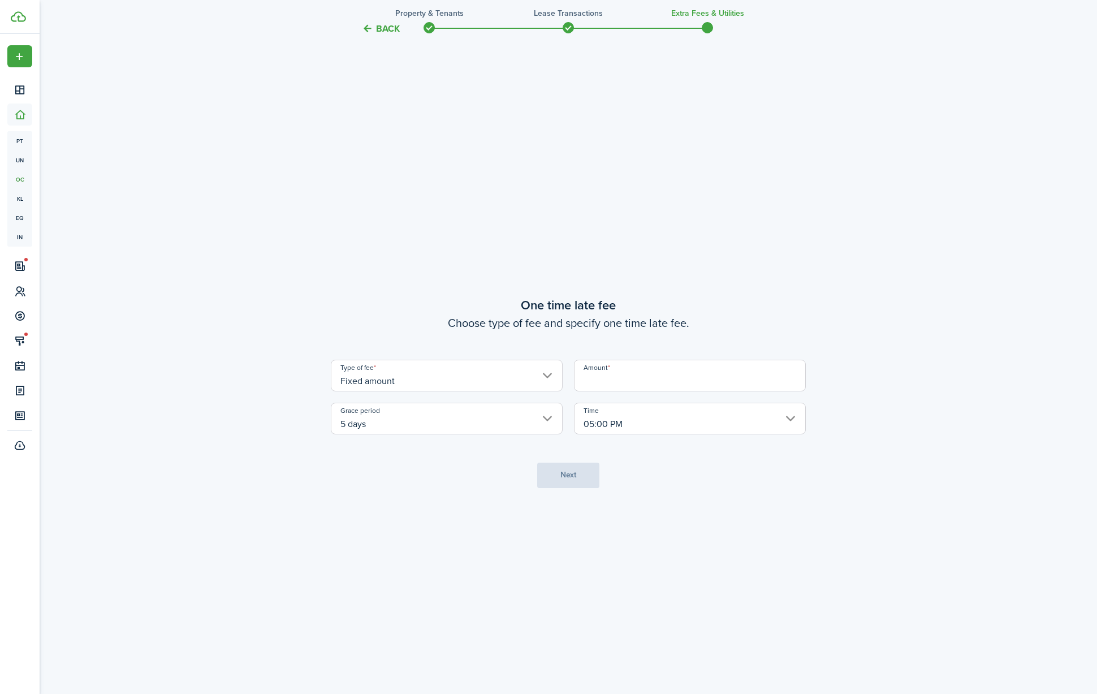
click at [490, 374] on input "Fixed amount" at bounding box center [447, 376] width 232 height 32
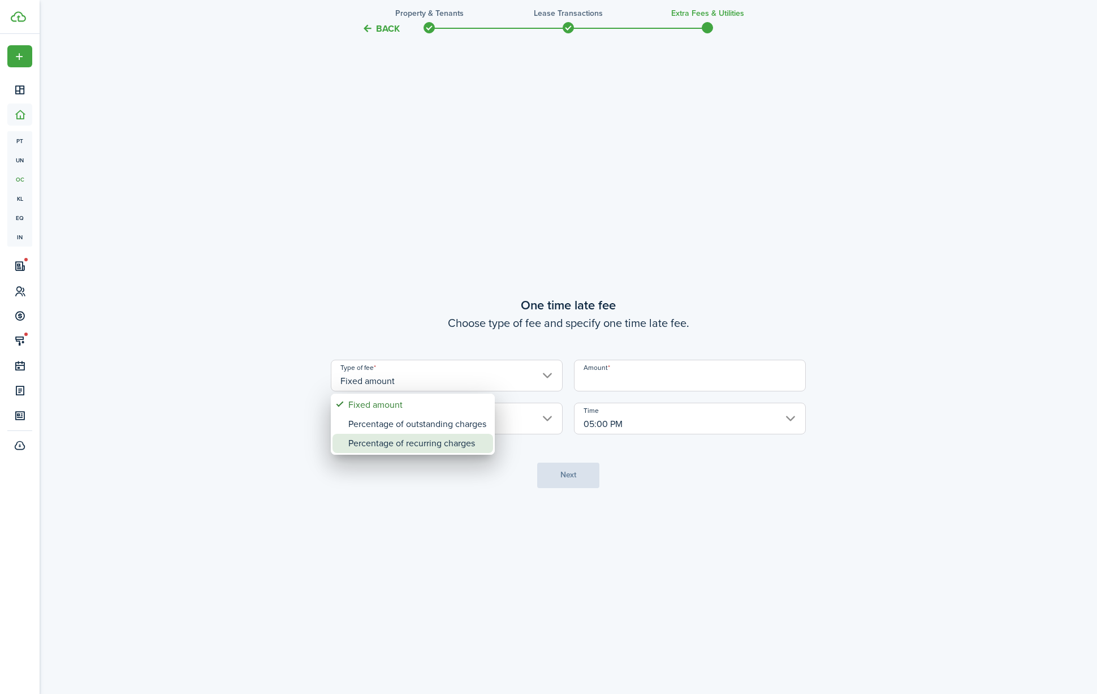
click at [479, 444] on div "Percentage of recurring charges" at bounding box center [417, 443] width 138 height 19
type input "Percentage of recurring charges"
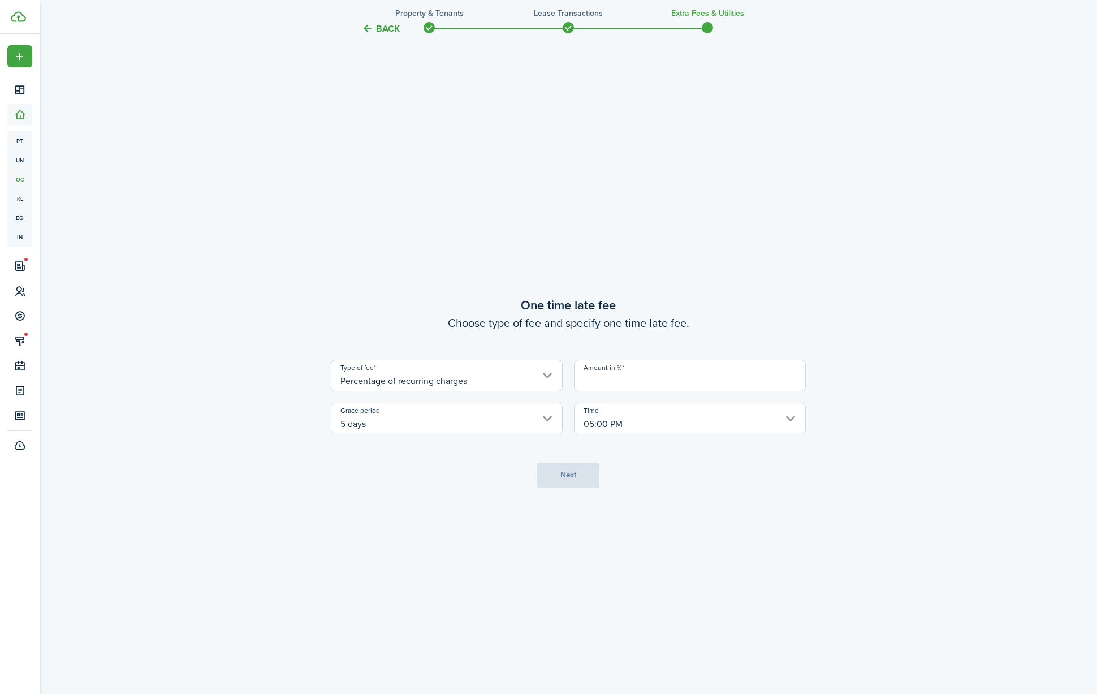
click at [622, 389] on input "Amount in %" at bounding box center [690, 376] width 232 height 32
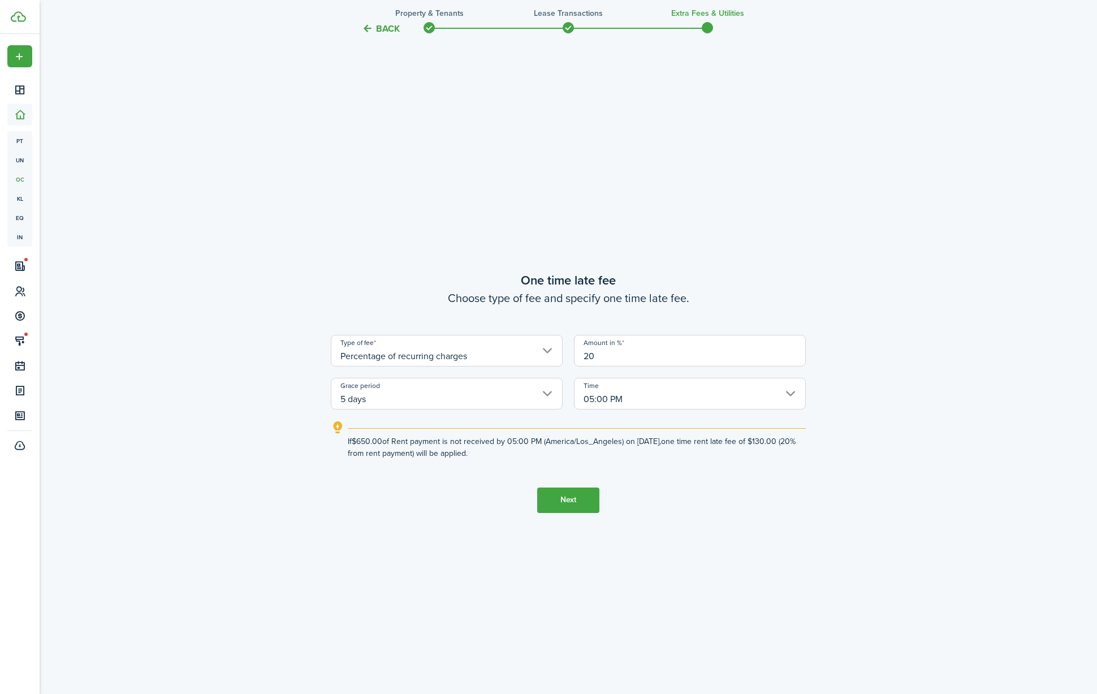
type input "20"
click at [591, 509] on button "Next" at bounding box center [568, 499] width 62 height 25
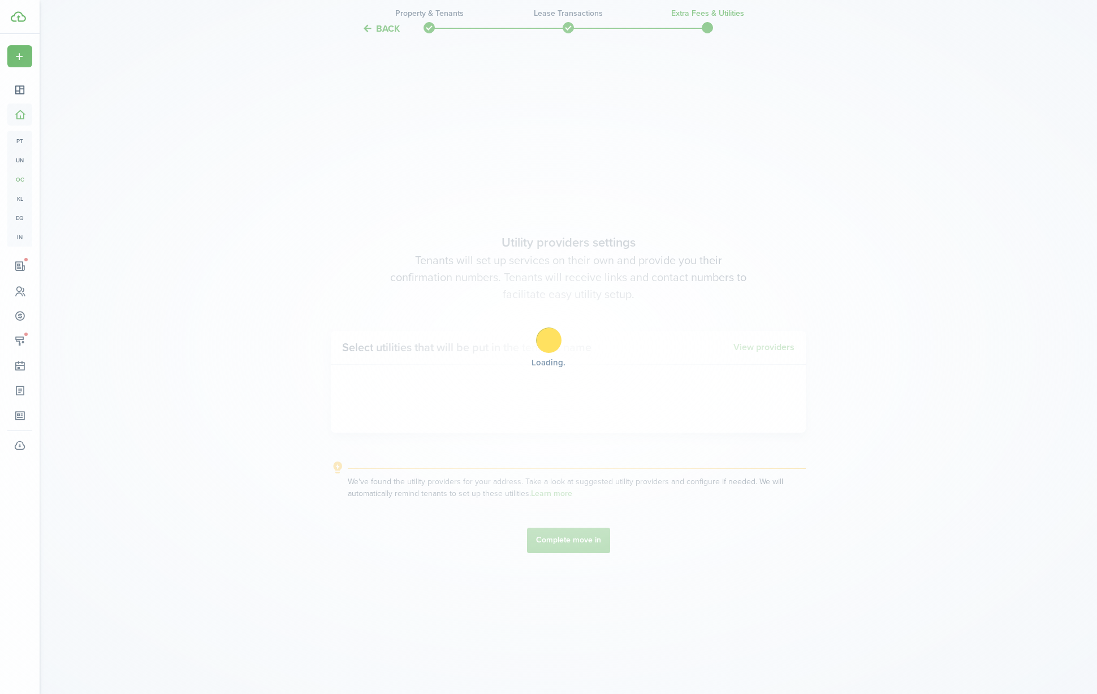
scroll to position [2006, 0]
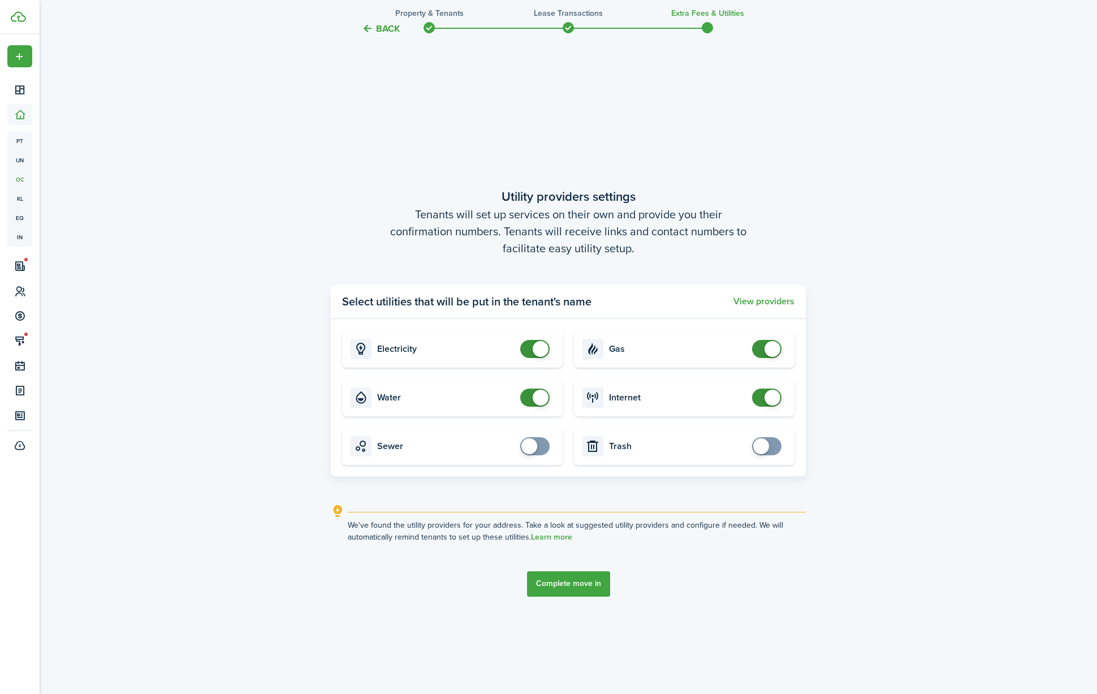
checkbox input "false"
click at [532, 349] on span at bounding box center [534, 349] width 11 height 18
checkbox input "false"
click at [539, 401] on span at bounding box center [541, 398] width 16 height 16
checkbox input "false"
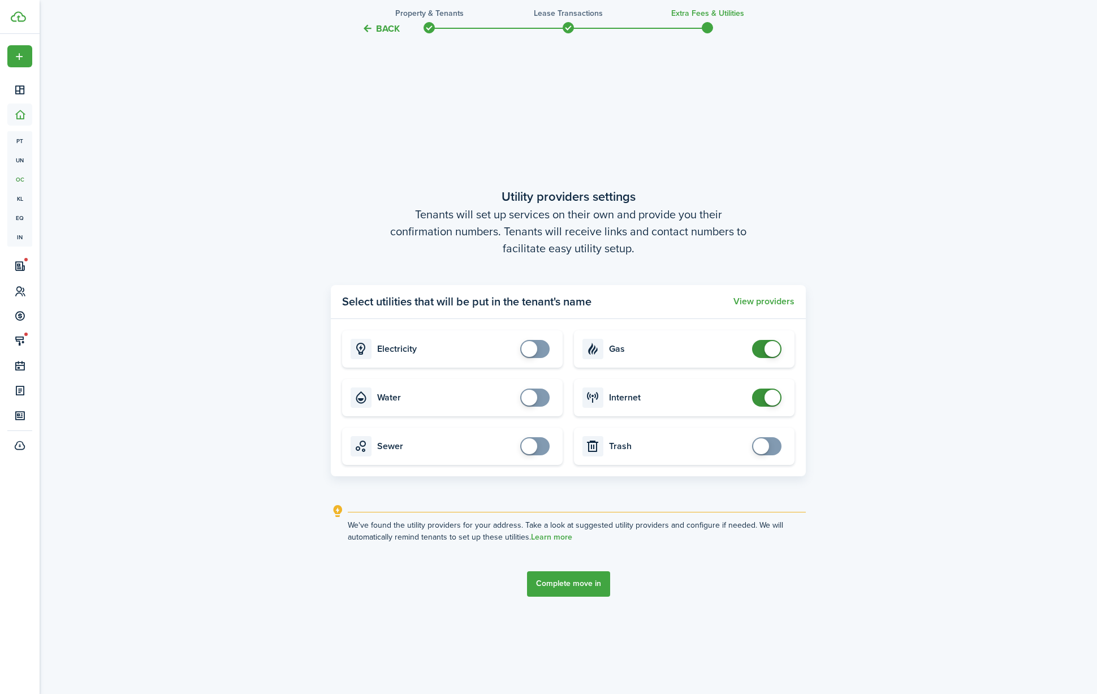
click at [773, 351] on span at bounding box center [772, 349] width 16 height 16
checkbox input "false"
click at [767, 398] on span at bounding box center [772, 398] width 16 height 16
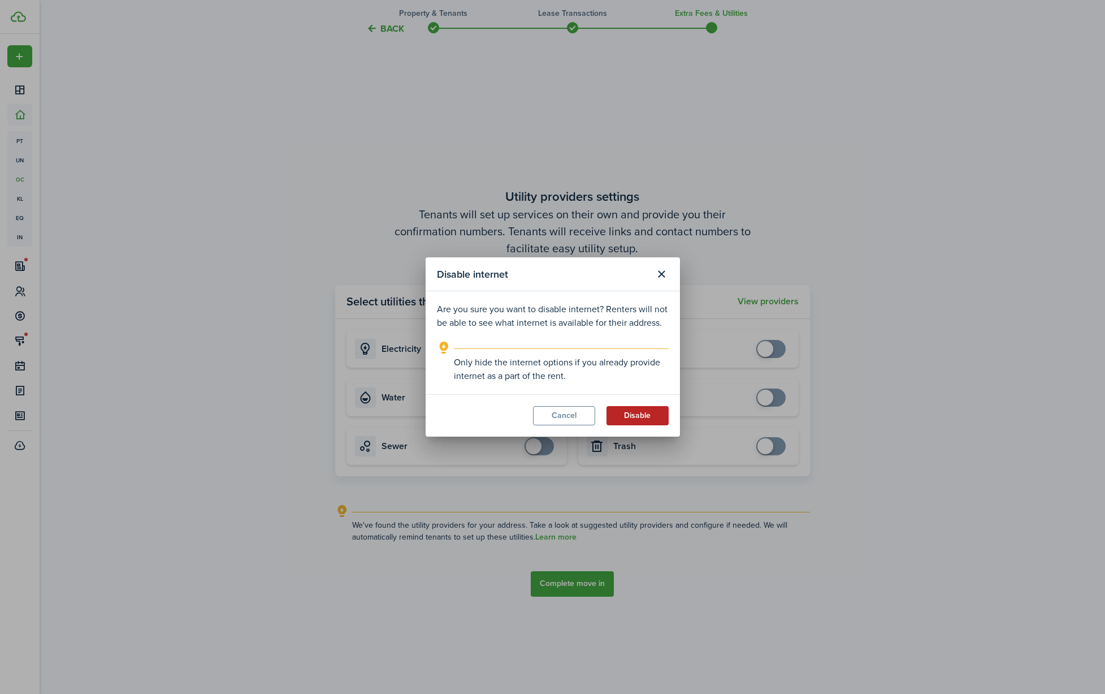
click at [646, 423] on button "Disable" at bounding box center [638, 415] width 62 height 19
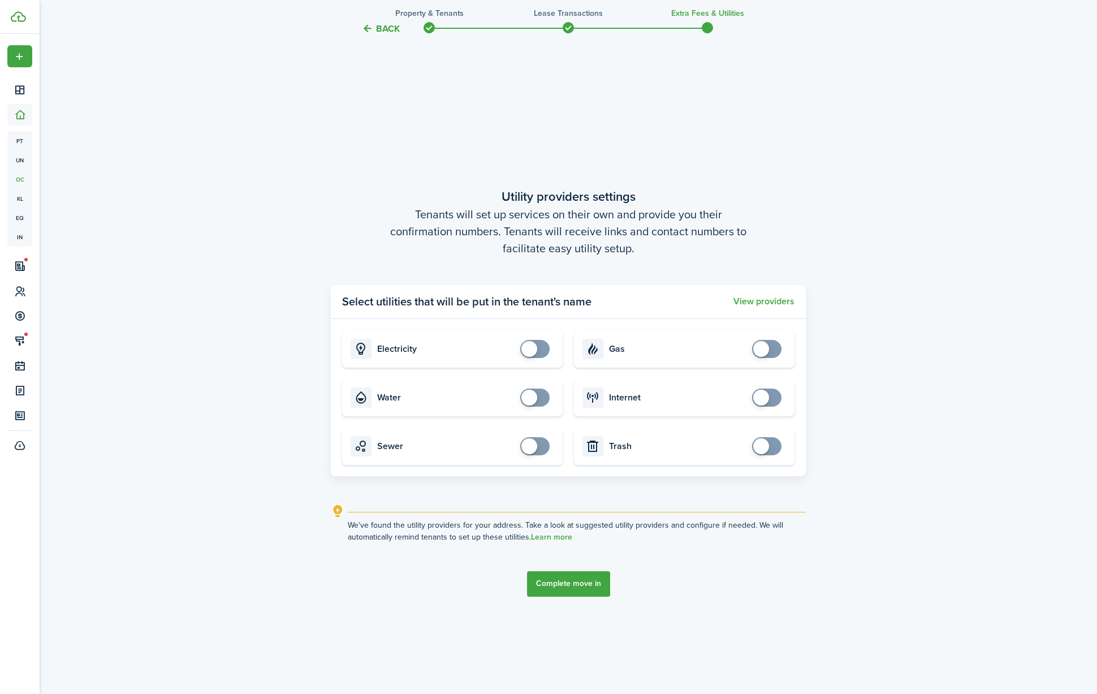
click at [581, 580] on button "Complete move in" at bounding box center [568, 583] width 83 height 25
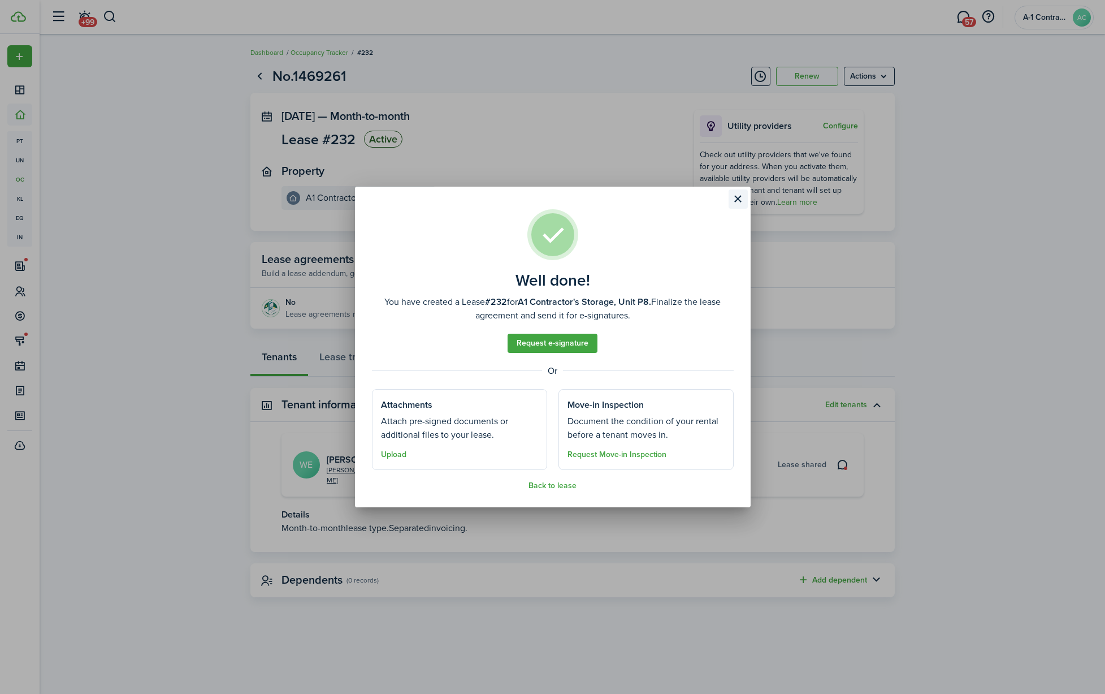
click at [737, 202] on button "Close modal" at bounding box center [738, 198] width 19 height 19
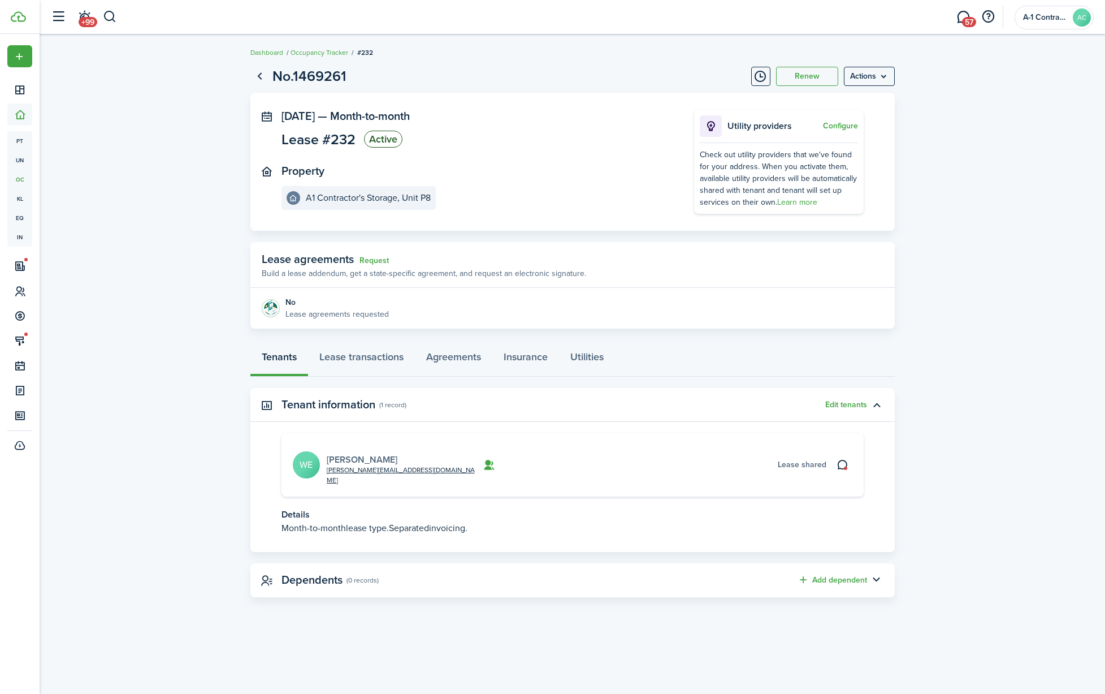
click at [365, 453] on link "[PERSON_NAME]" at bounding box center [362, 459] width 71 height 13
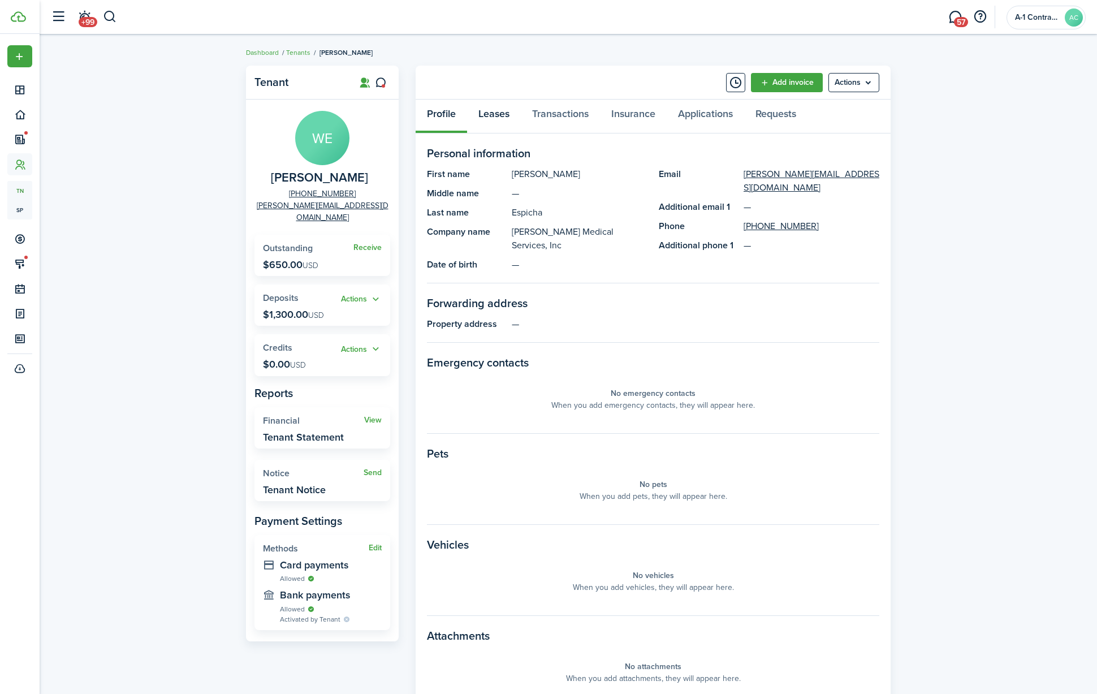
click at [496, 113] on link "Leases" at bounding box center [494, 117] width 54 height 34
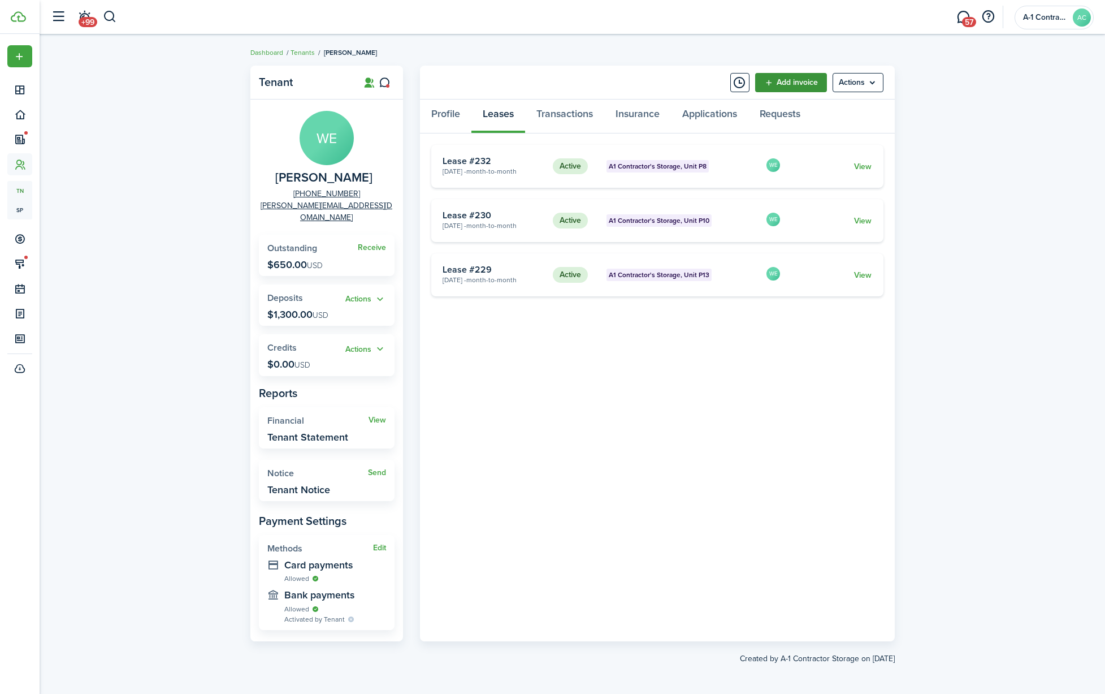
click at [794, 84] on link "Add invoice" at bounding box center [791, 82] width 72 height 19
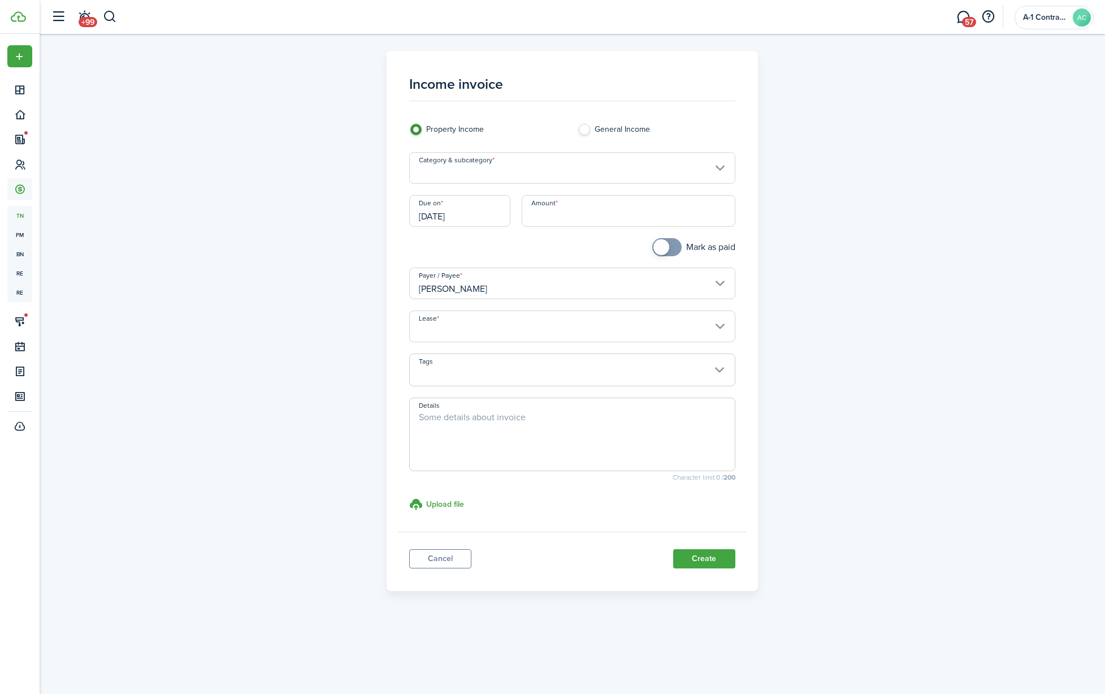
click at [569, 178] on input "Category & subcategory" at bounding box center [572, 168] width 326 height 32
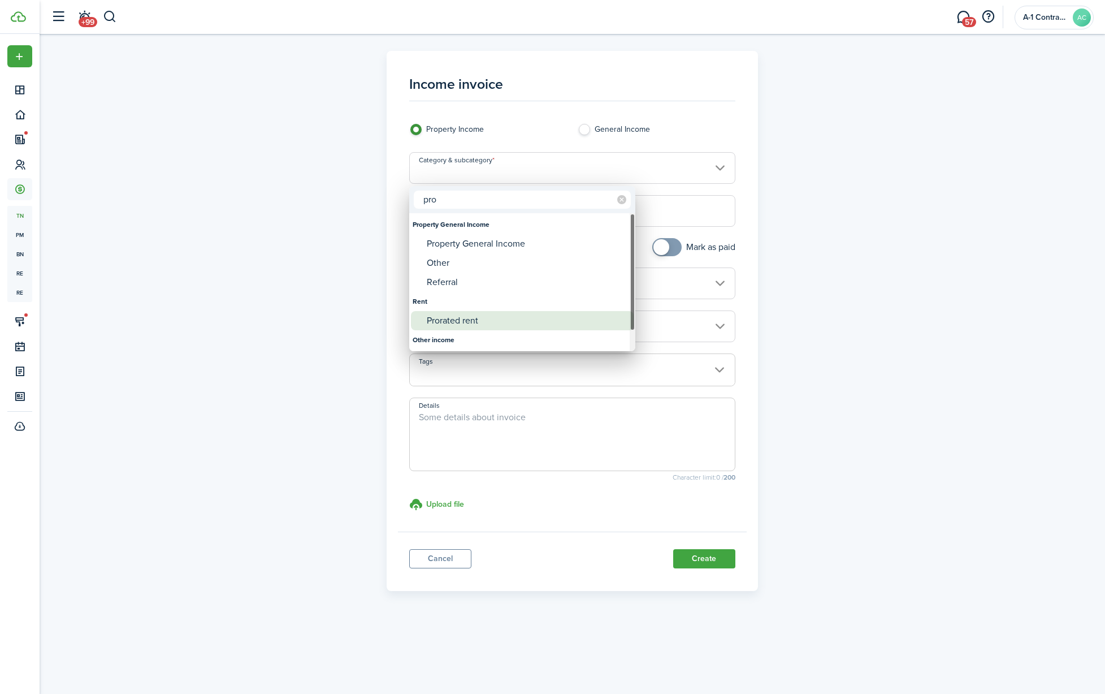
type input "pro"
click at [481, 316] on div "Prorated rent" at bounding box center [527, 320] width 200 height 19
type input "Rent / Prorated rent"
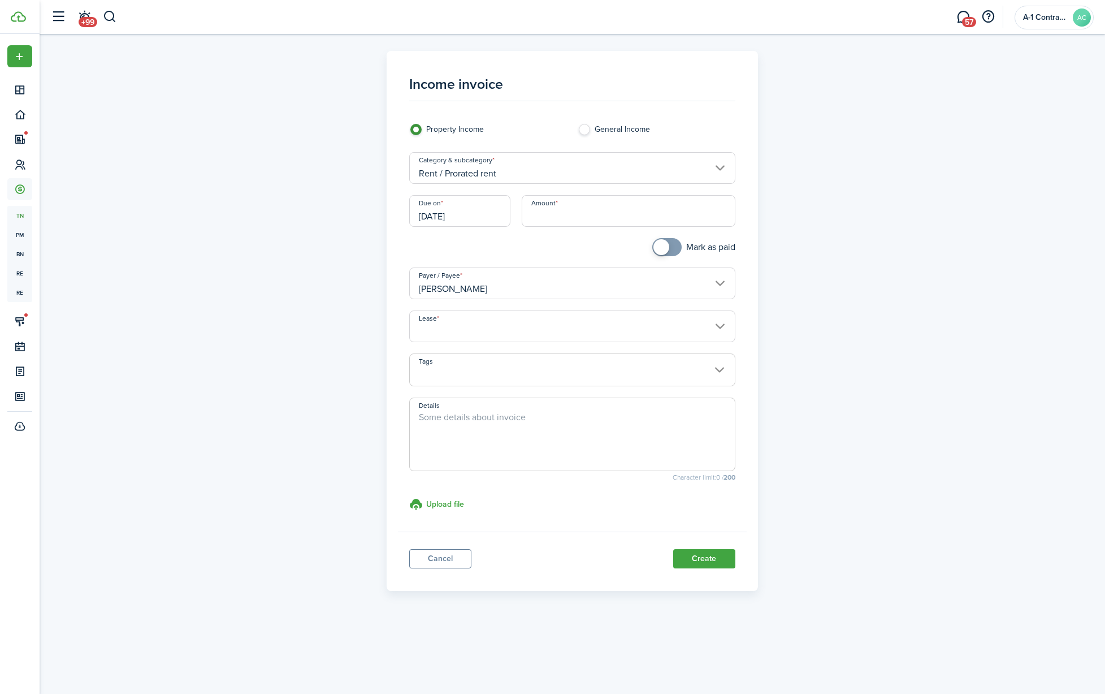
click at [554, 215] on input "Amount" at bounding box center [629, 211] width 214 height 32
click at [443, 333] on input "Lease" at bounding box center [572, 326] width 326 height 32
type input "$195.00"
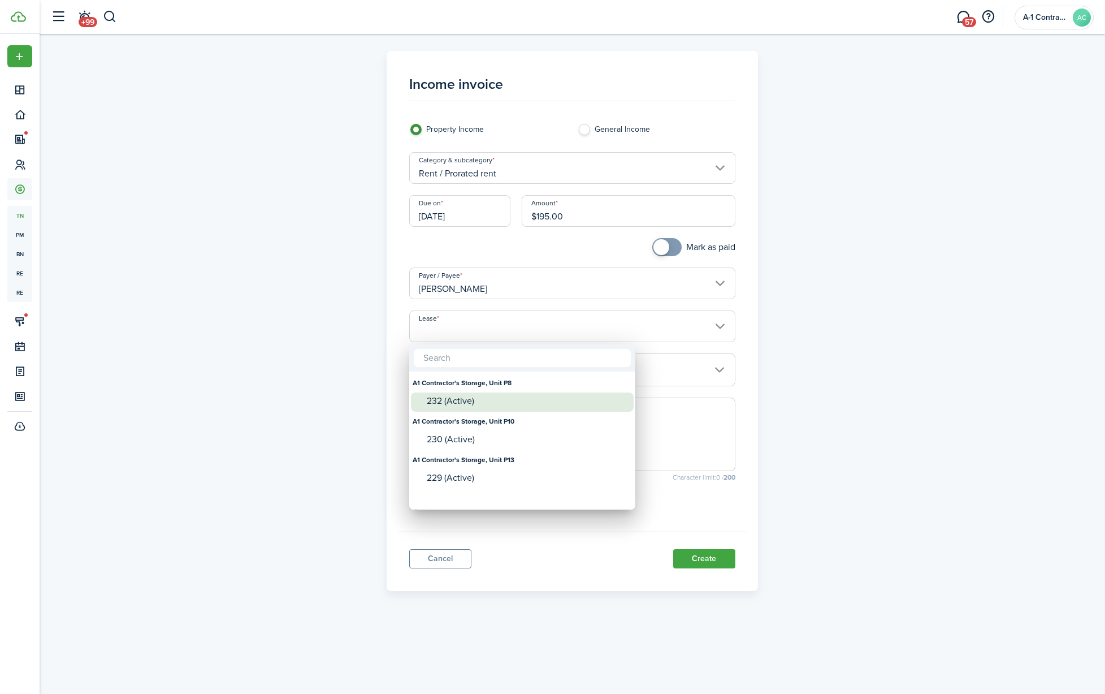
click at [452, 403] on div "232 (Active)" at bounding box center [527, 401] width 200 height 10
type input "A1 Contractor's Storage, Unit P8. Lease #232 (Active)"
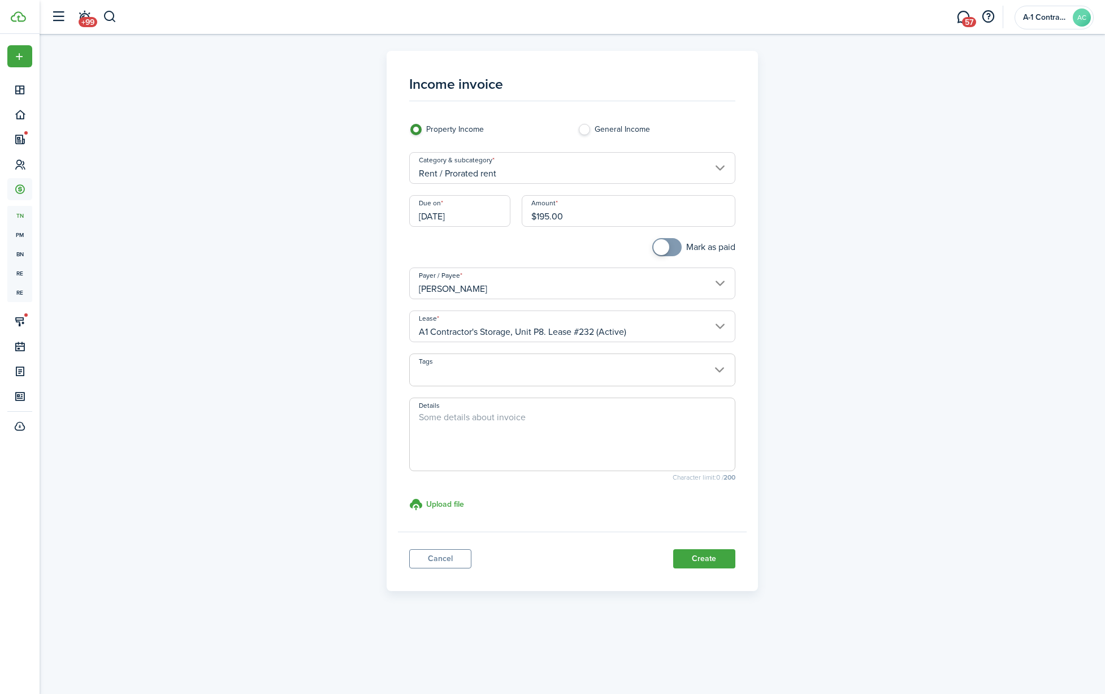
click at [458, 367] on span at bounding box center [572, 375] width 325 height 19
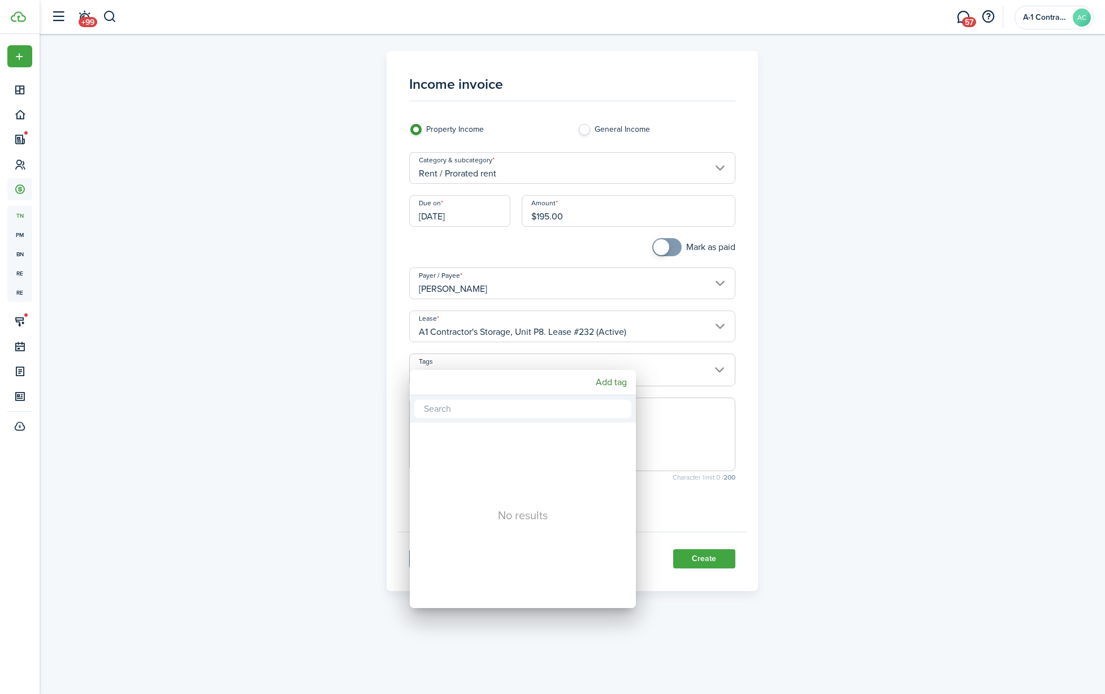
click at [458, 367] on div at bounding box center [553, 347] width 1286 height 875
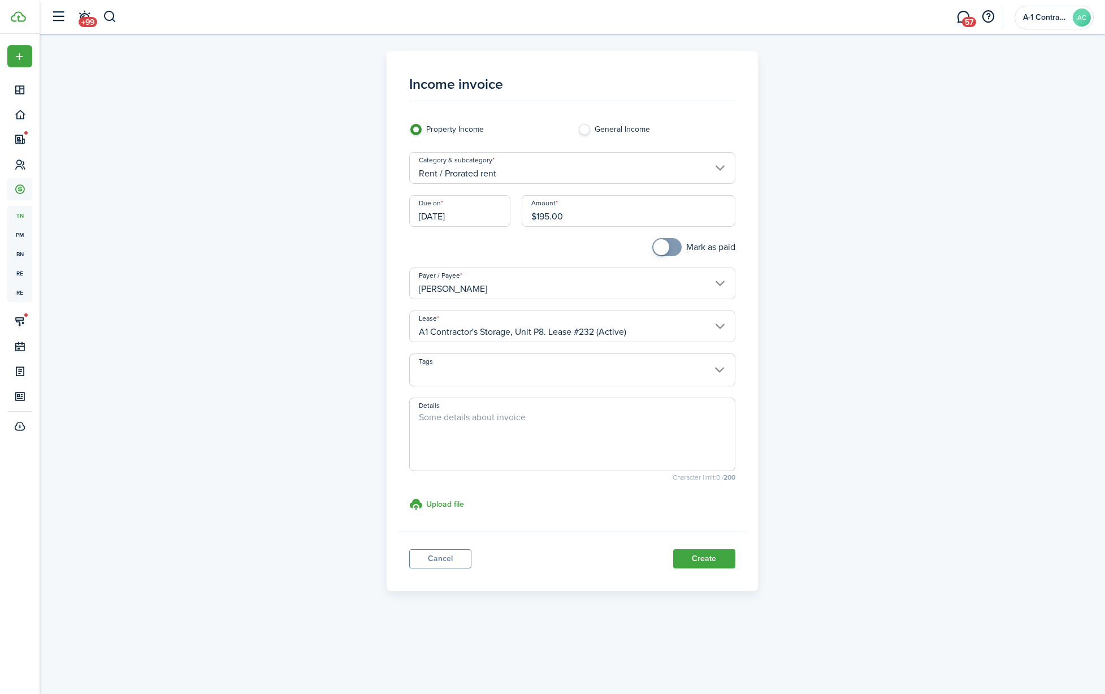
click at [450, 436] on textarea "Details" at bounding box center [572, 438] width 325 height 54
type textarea "Prorated rent for [DATE] - [DATE]"
click at [703, 563] on button "Create" at bounding box center [704, 558] width 62 height 19
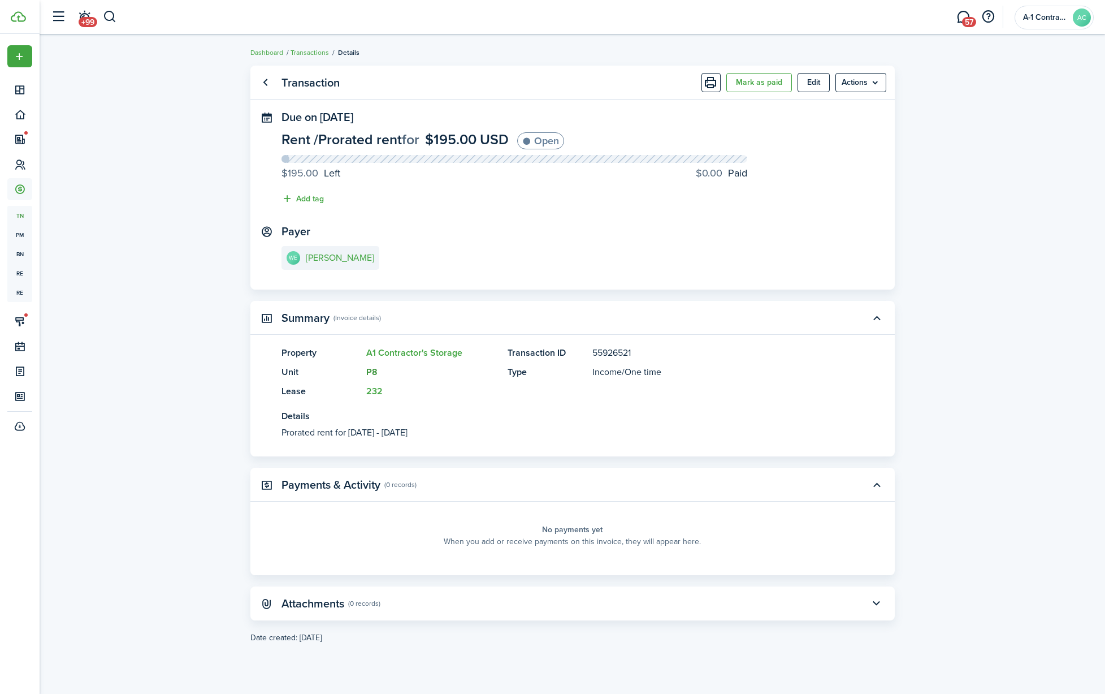
click at [376, 371] on link "P8" at bounding box center [371, 371] width 11 height 13
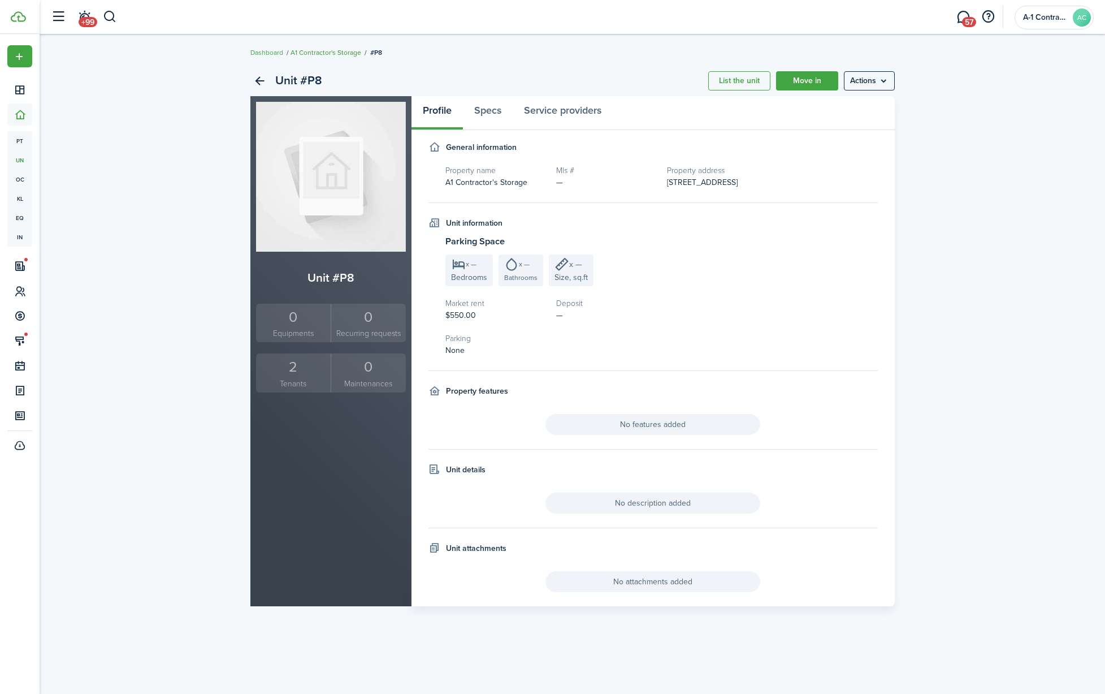
click at [324, 53] on link "A1 Contractor's Storage" at bounding box center [326, 52] width 71 height 10
